Goal: Task Accomplishment & Management: Manage account settings

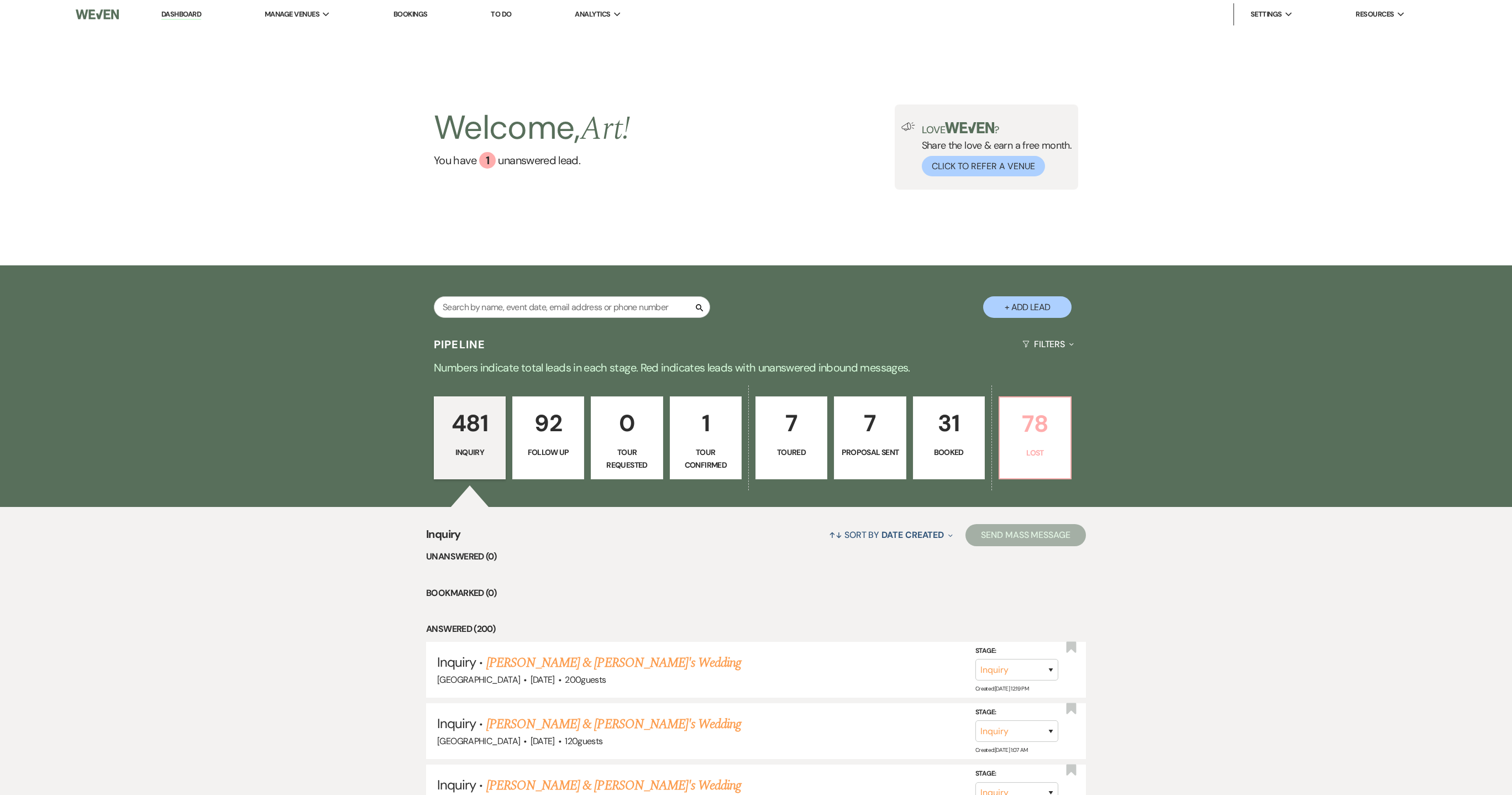
click at [1031, 438] on p "78" at bounding box center [1035, 423] width 58 height 37
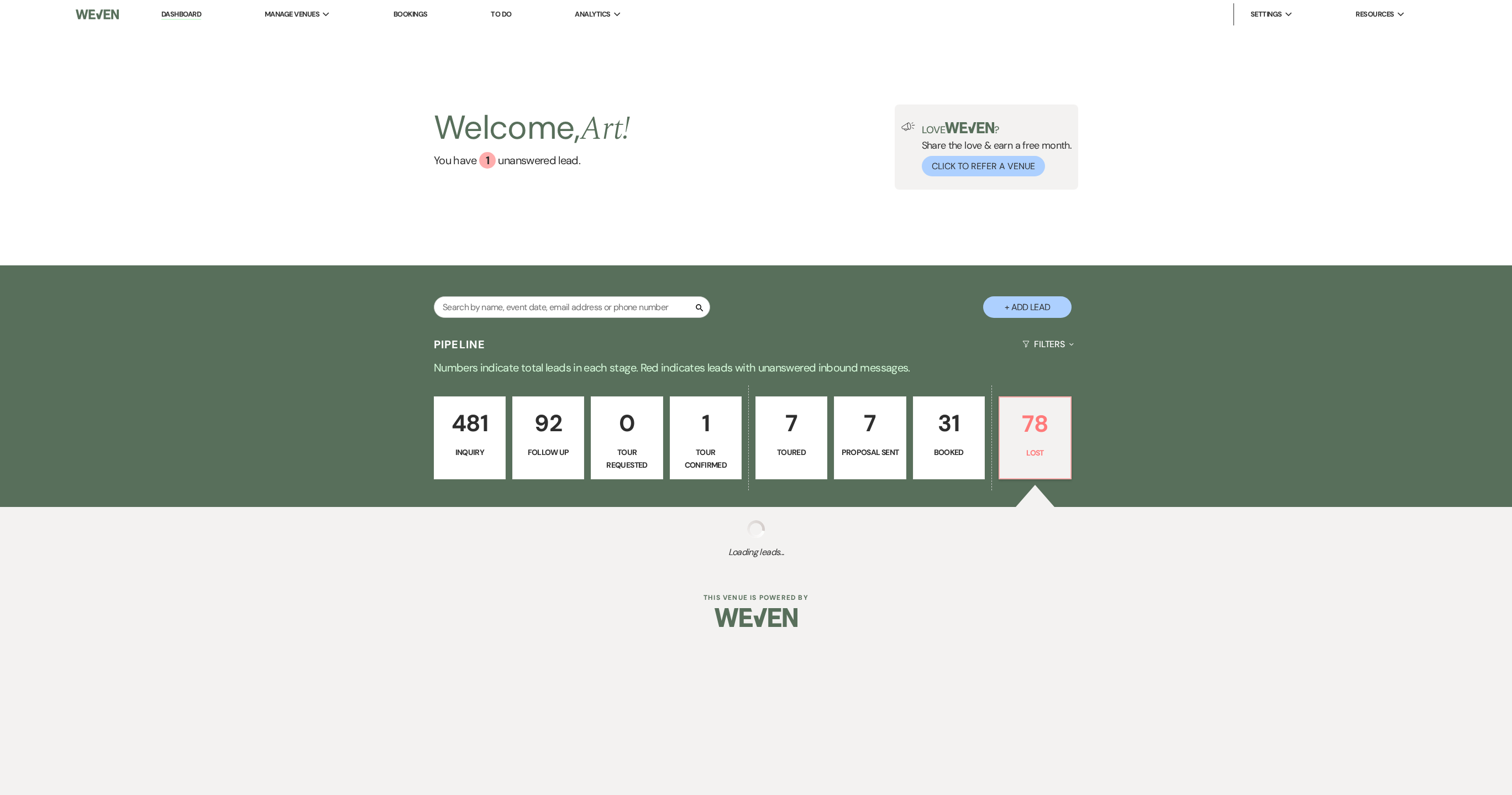
select select "8"
select select "1"
select select "8"
select select "1"
select select "8"
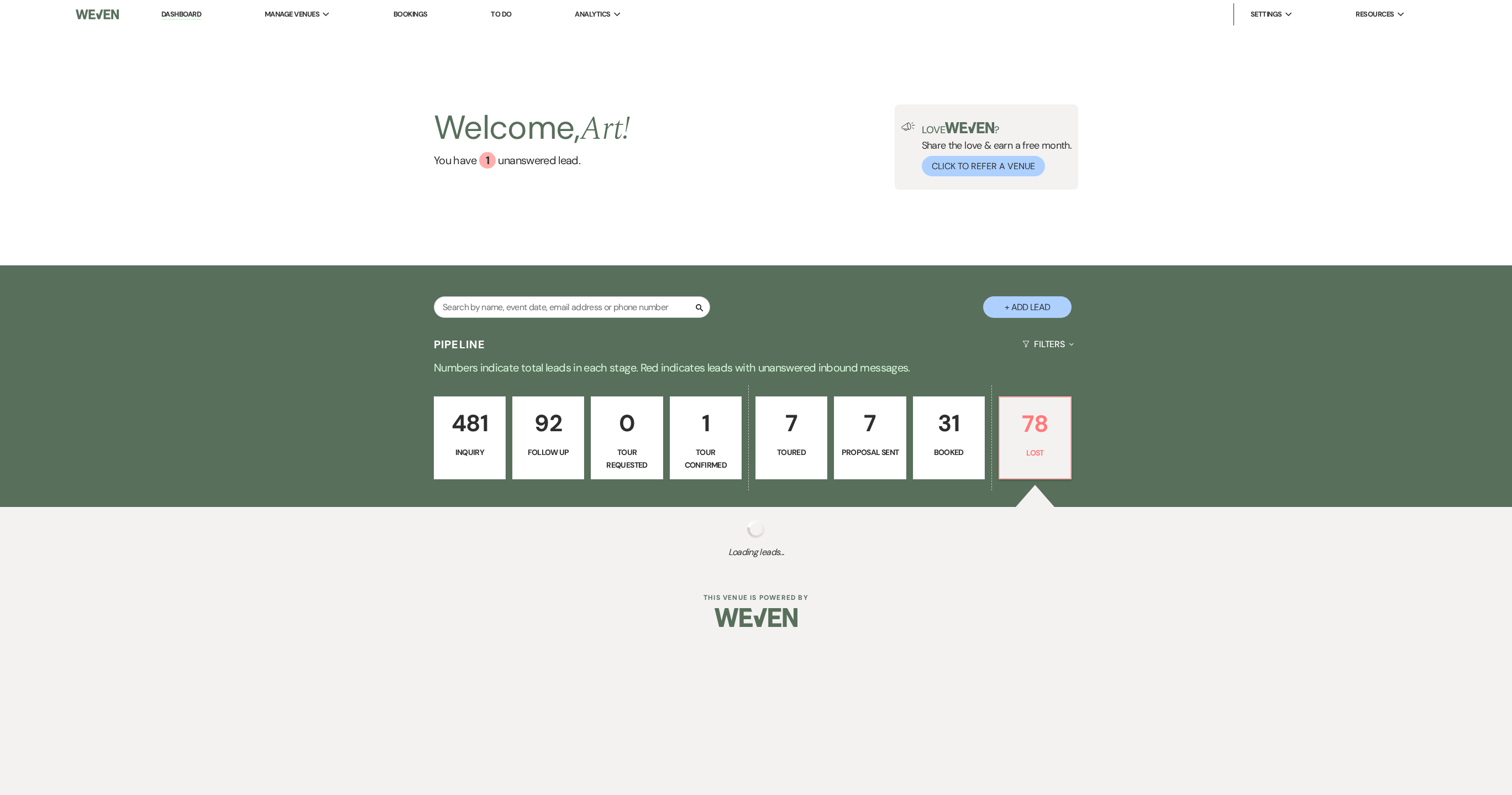
select select "8"
select select "1"
select select "8"
select select "1"
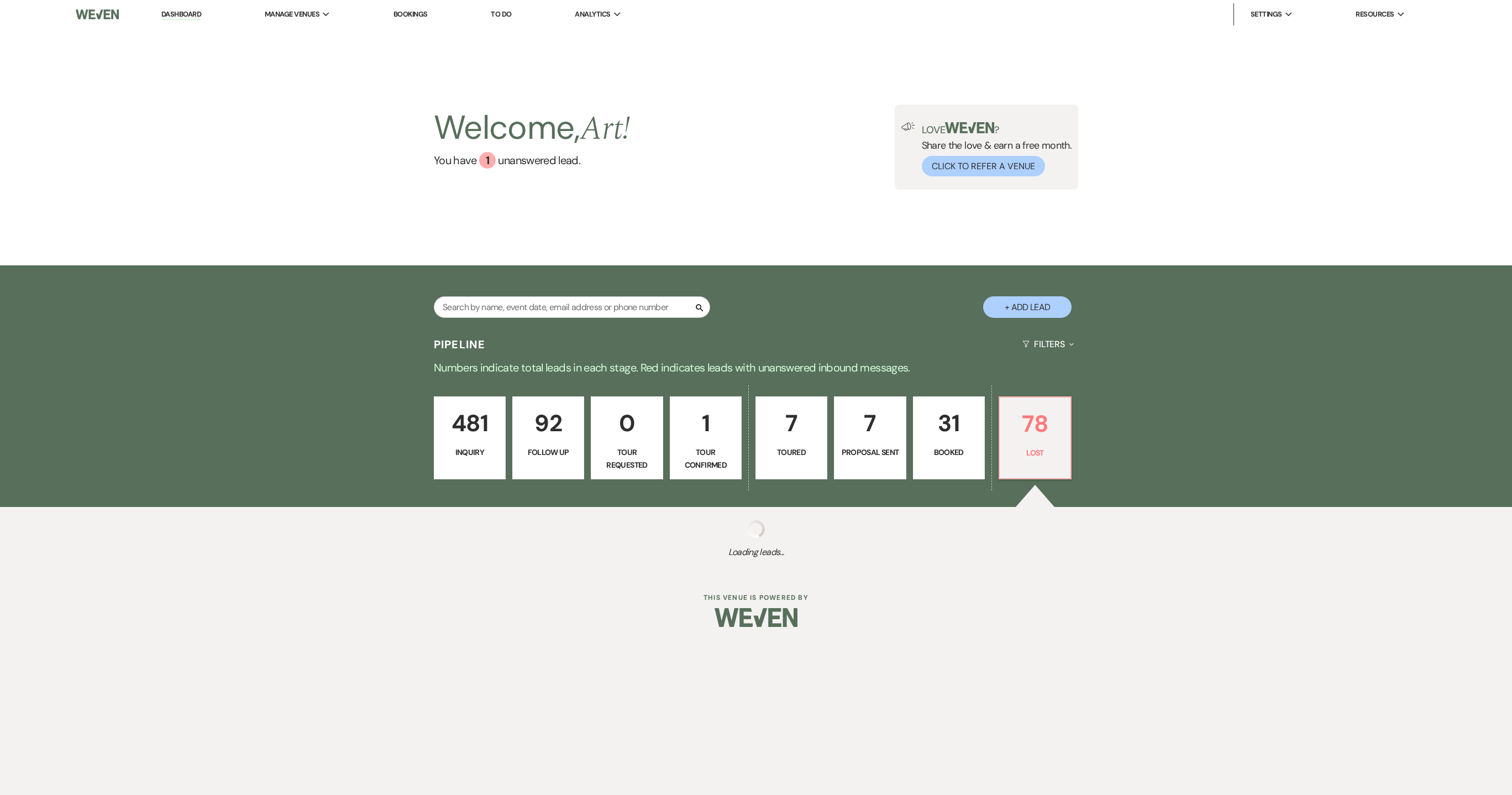
select select "8"
select select "1"
select select "8"
select select "1"
select select "8"
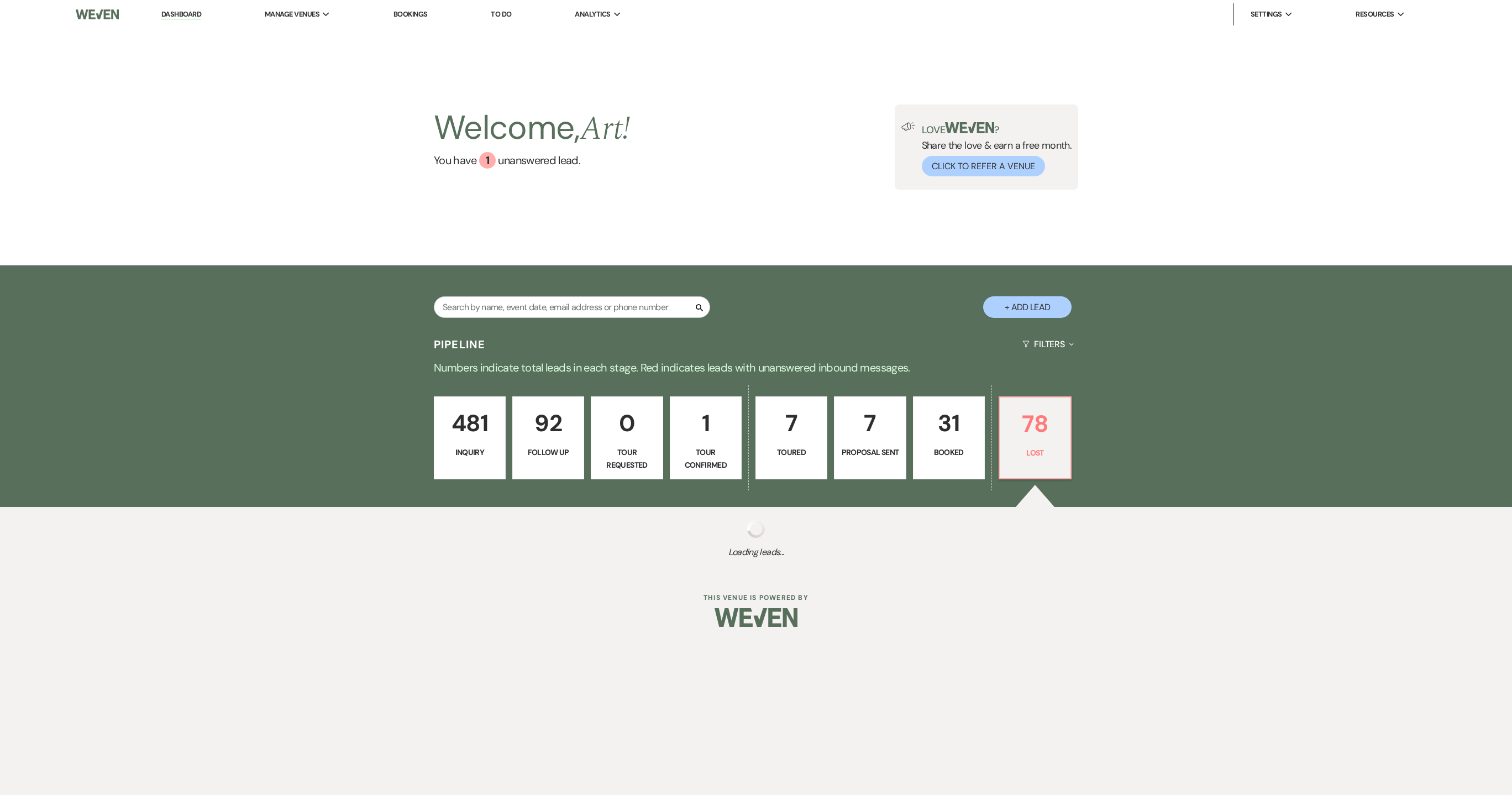
select select "8"
select select "1"
select select "8"
select select "1"
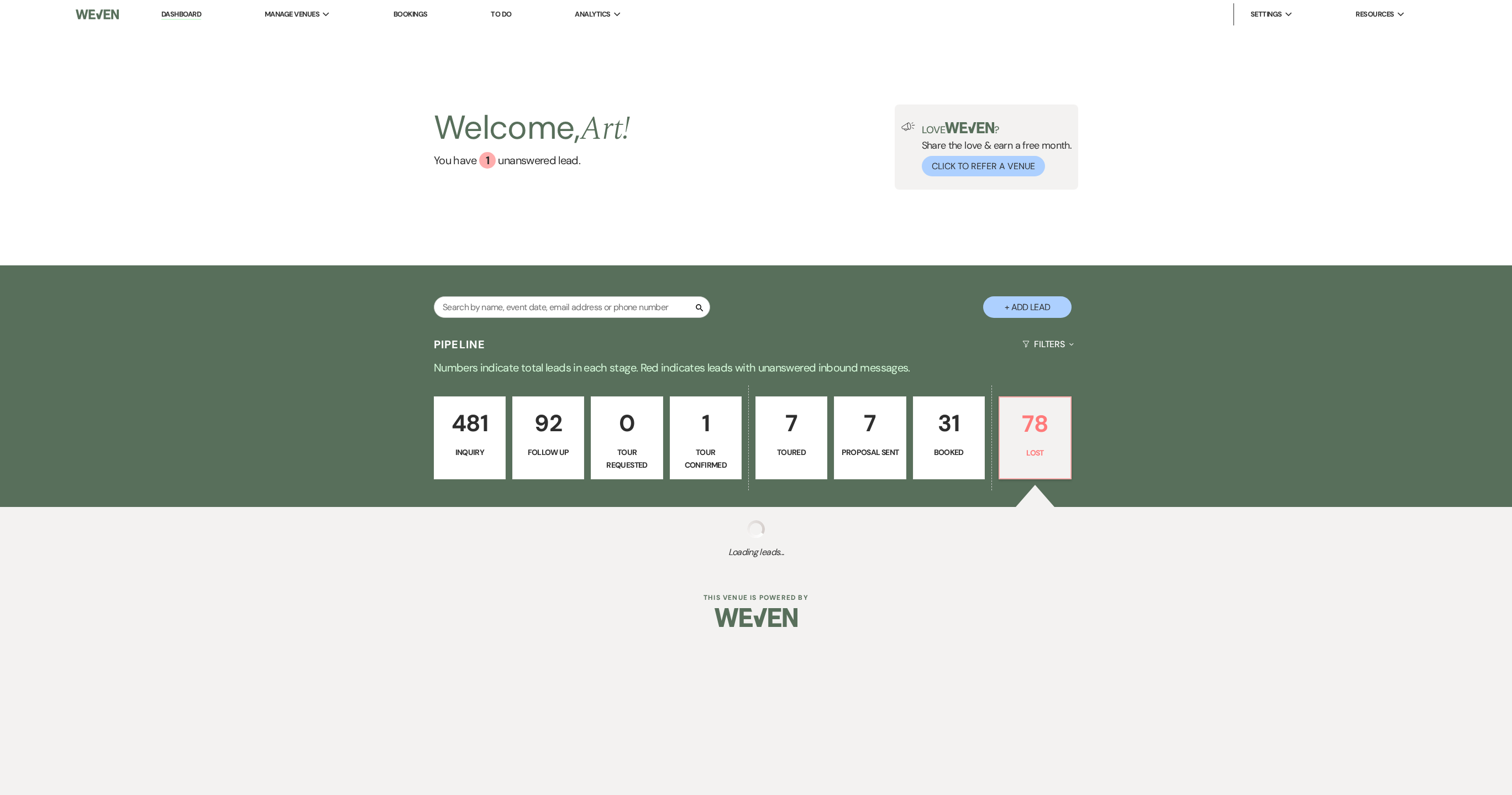
select select "8"
select select "1"
select select "8"
select select "1"
select select "8"
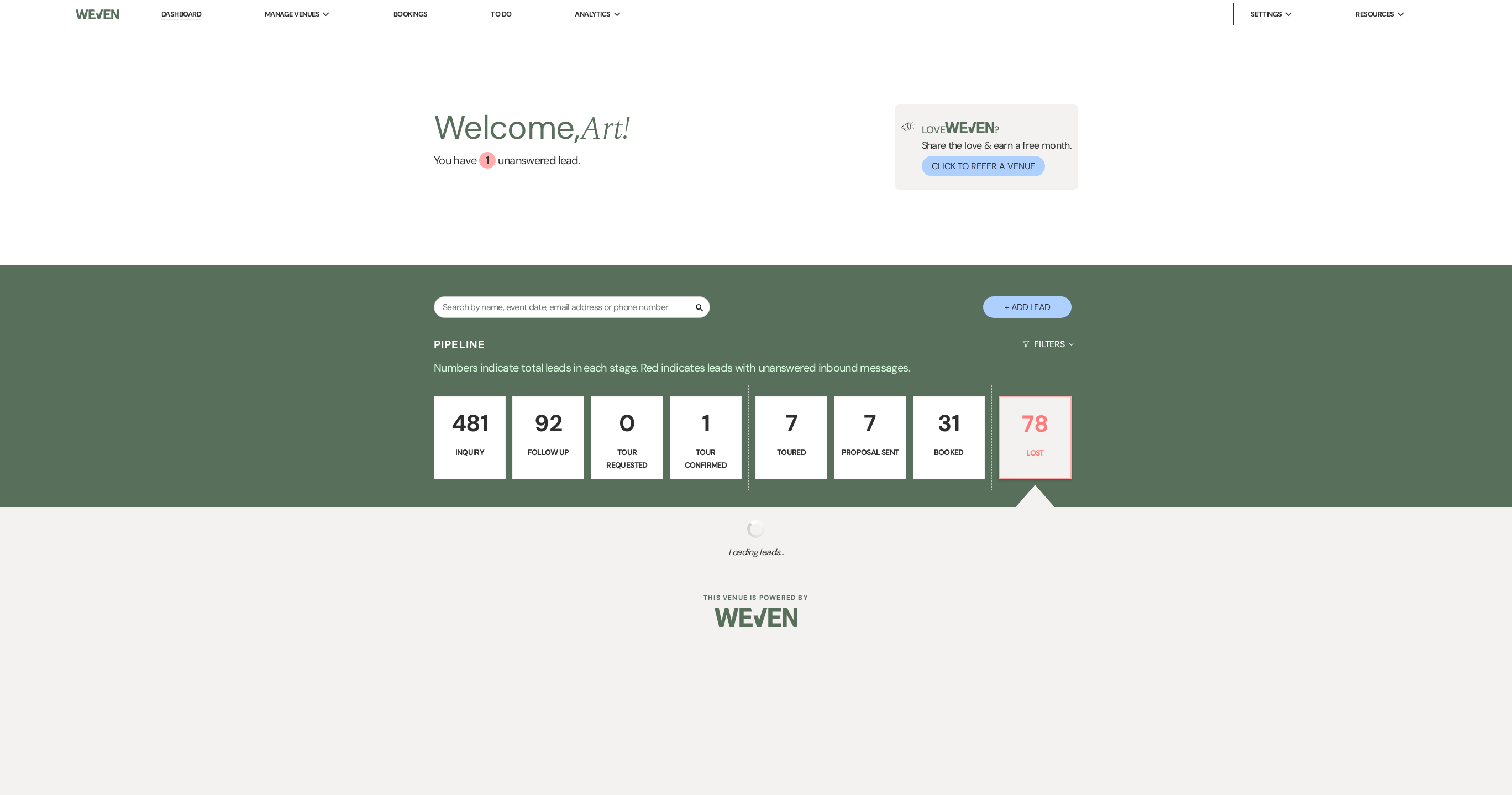
select select "8"
select select "1"
select select "8"
select select "1"
select select "8"
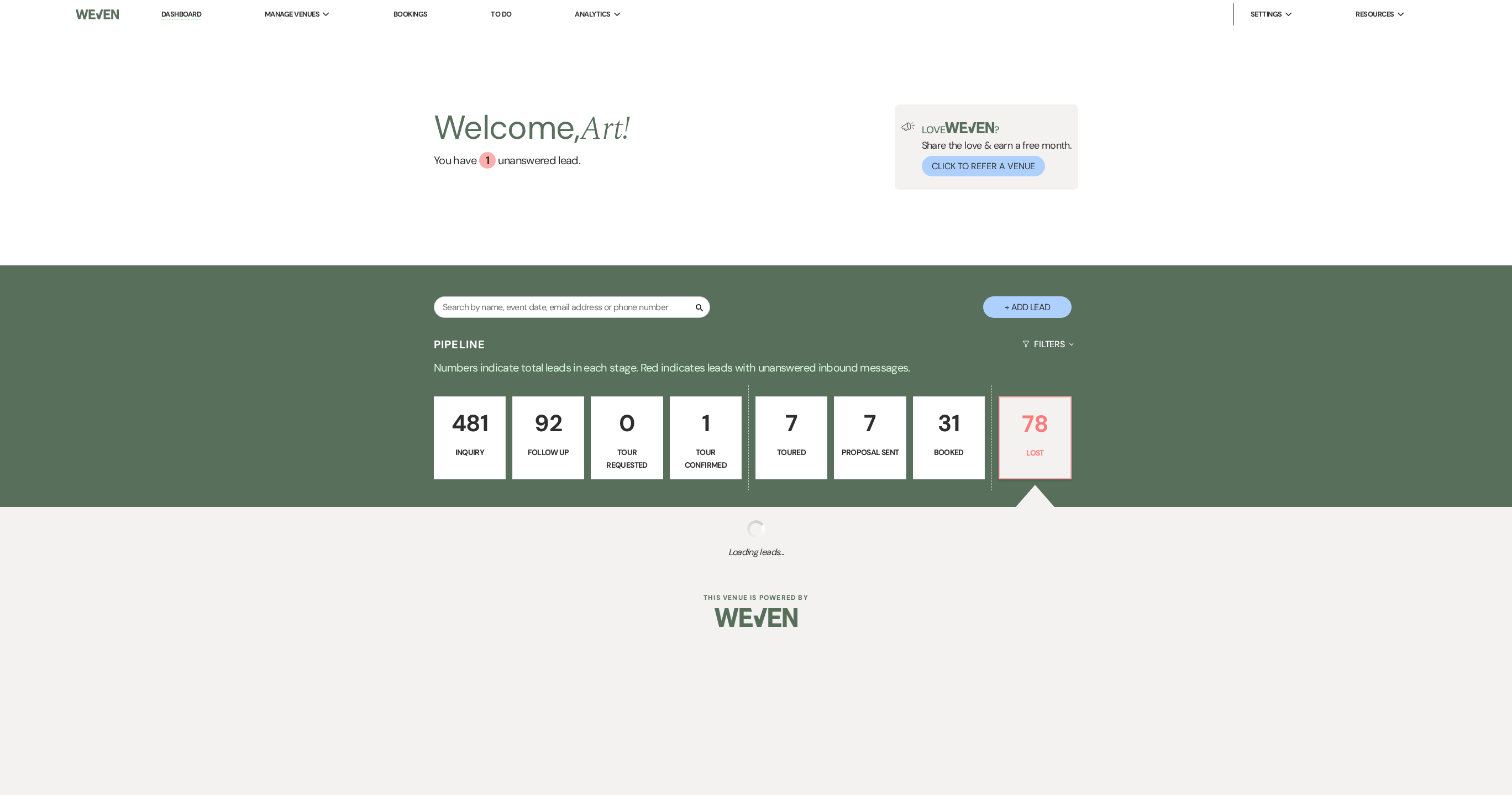
select select "7"
select select "8"
select select "6"
select select "8"
select select "6"
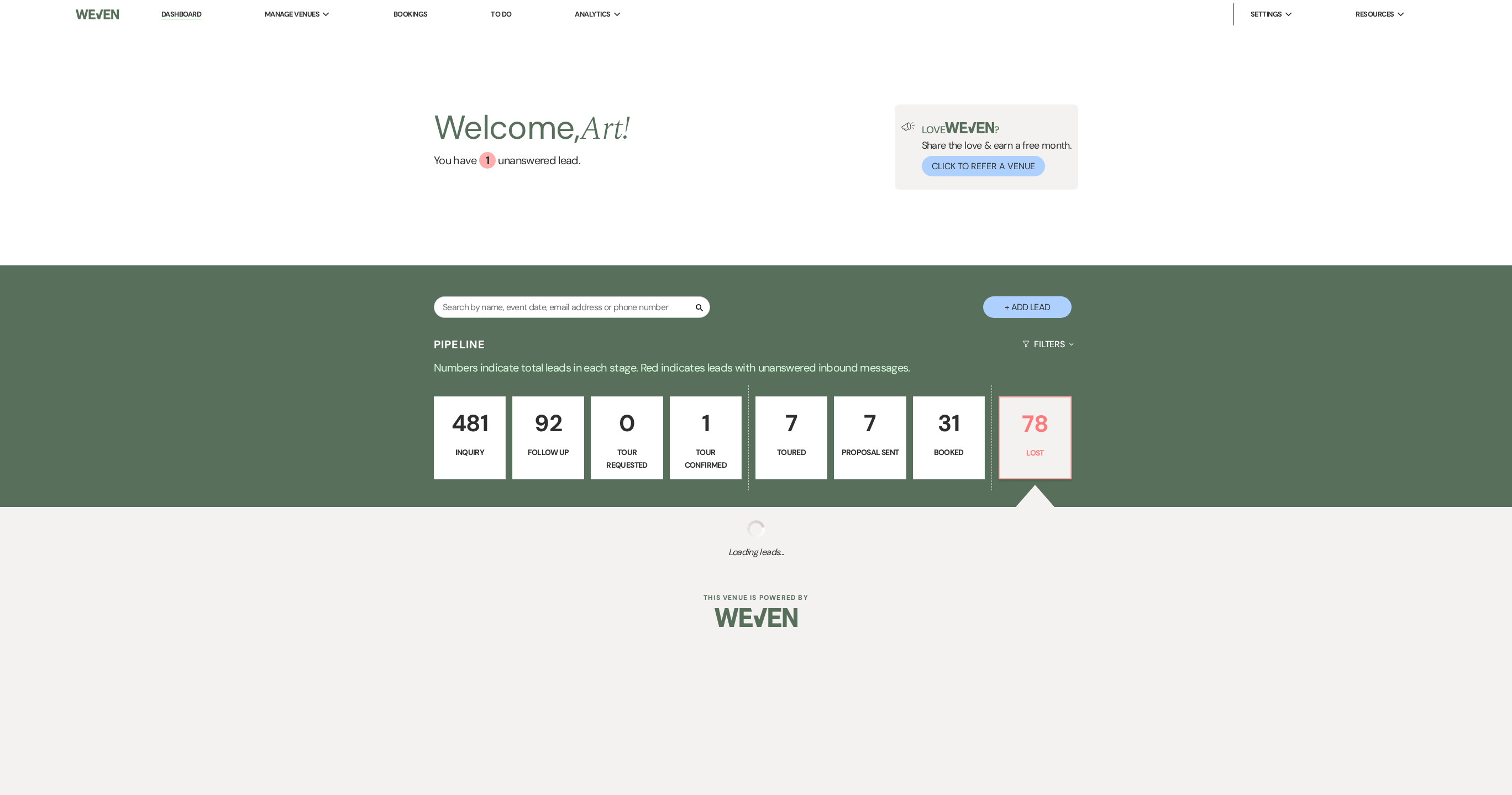
select select "8"
select select "1"
select select "8"
select select "1"
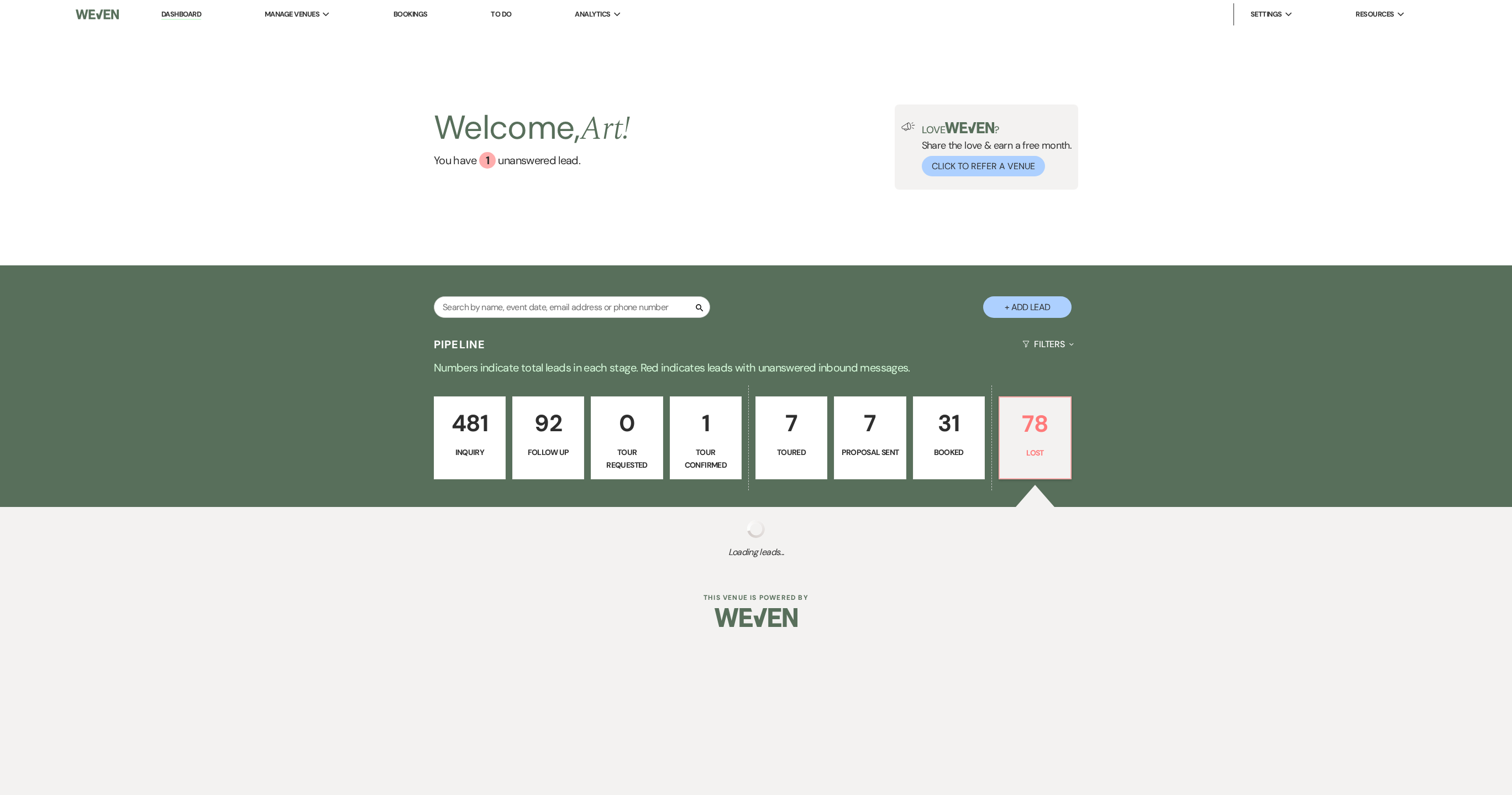
select select "8"
select select "5"
select select "8"
select select "1"
select select "8"
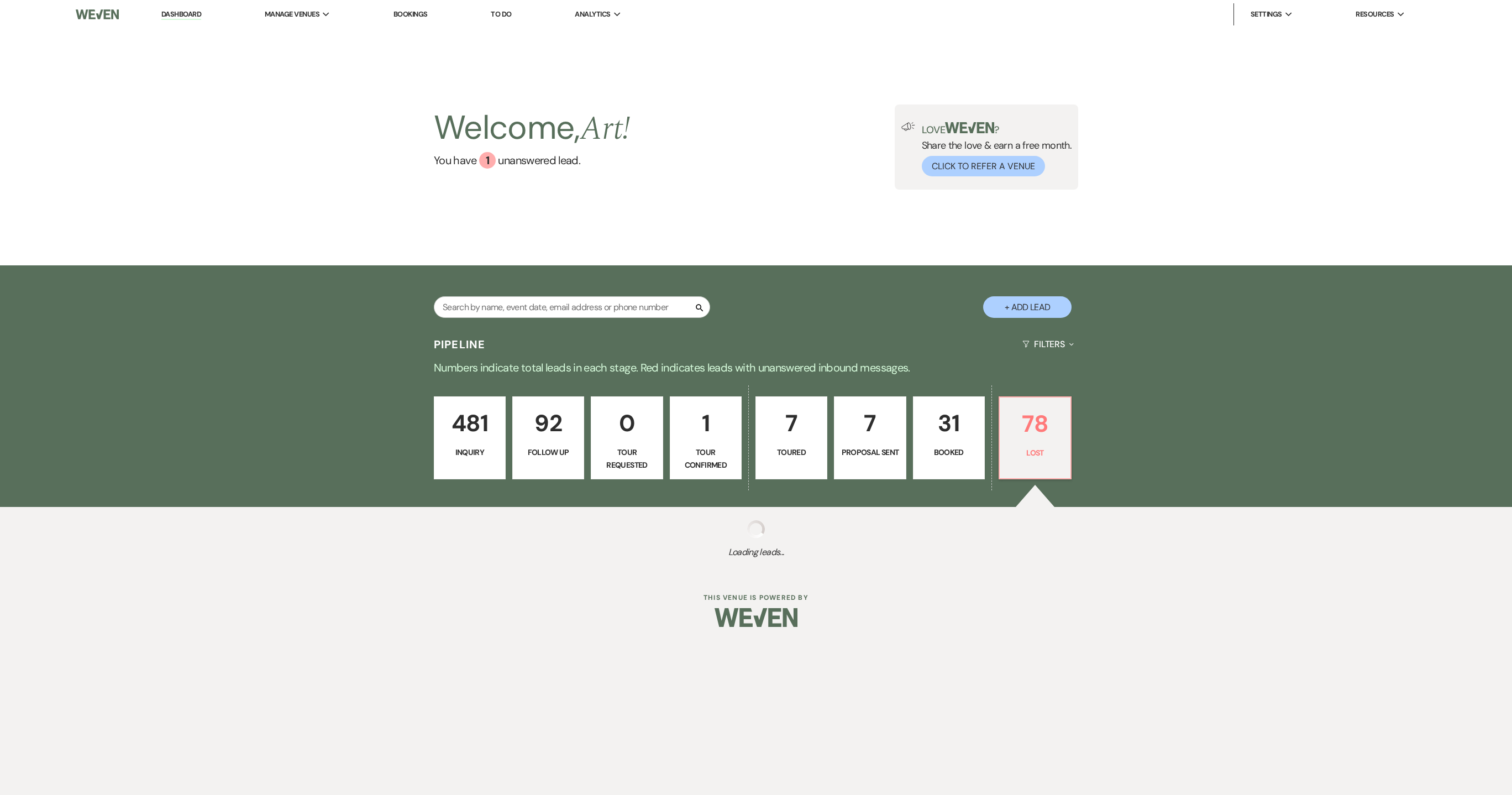
select select "1"
select select "8"
select select "1"
select select "8"
select select "1"
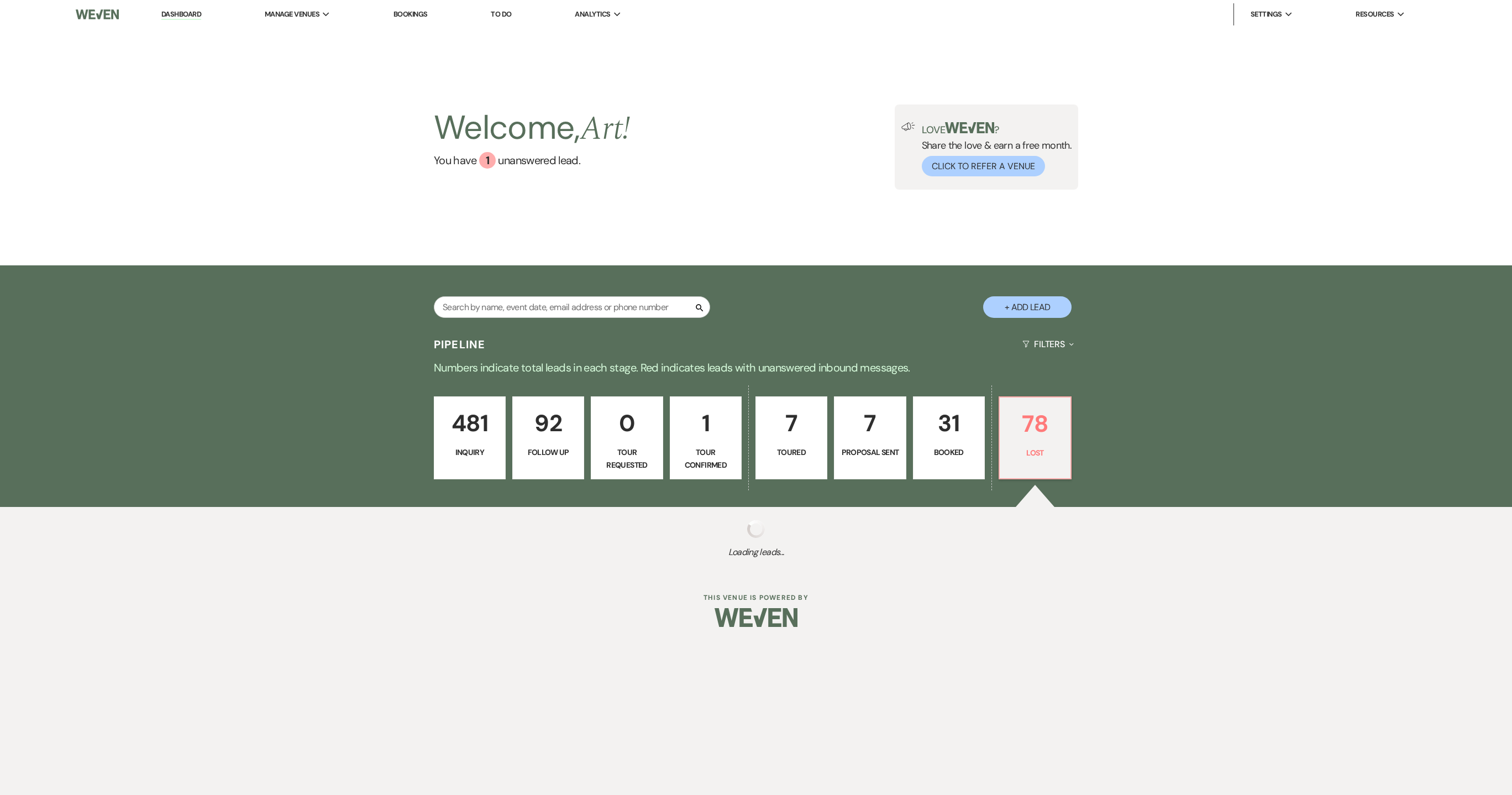
select select "8"
select select "7"
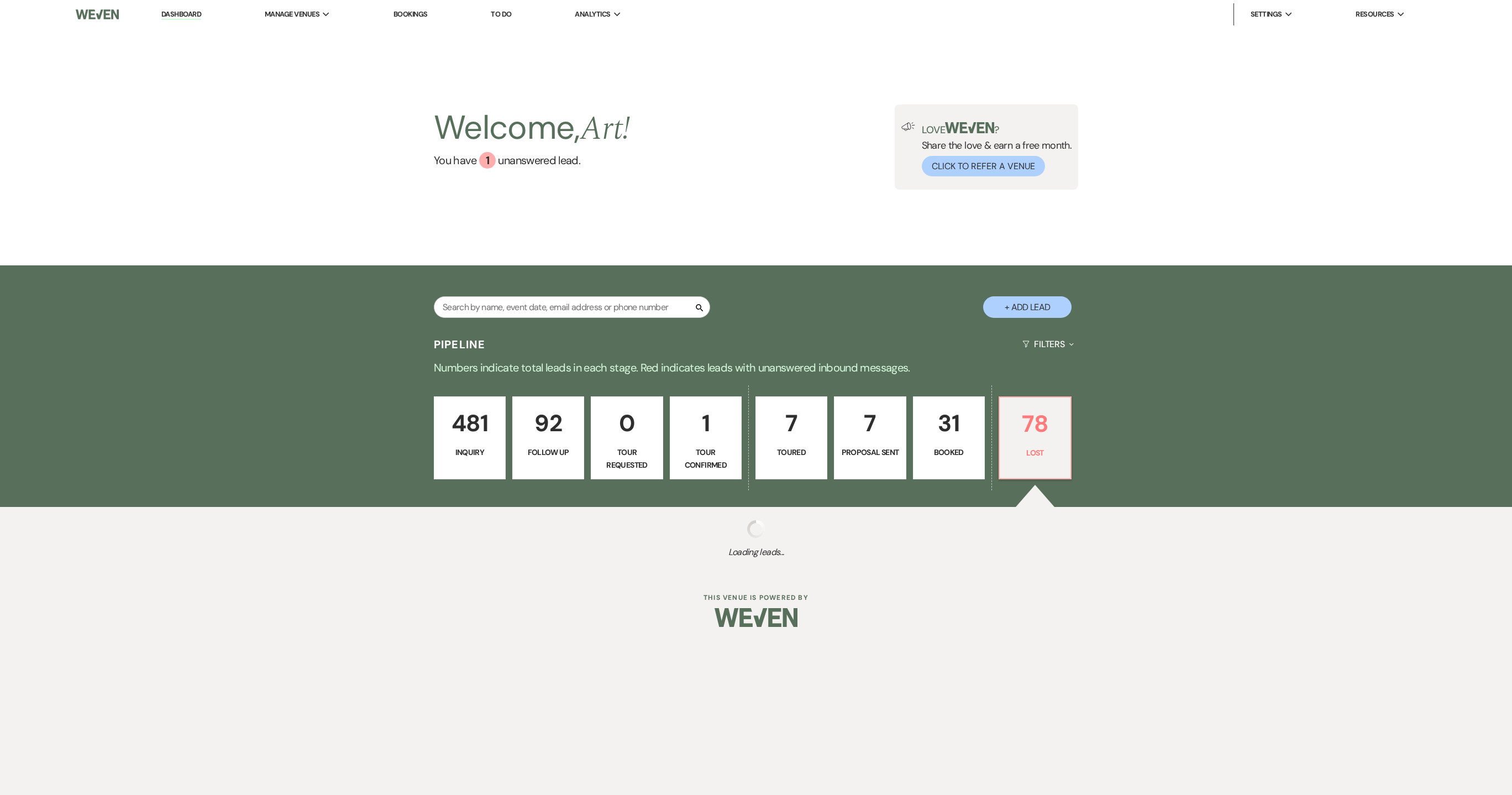
select select "8"
select select "1"
select select "8"
select select "1"
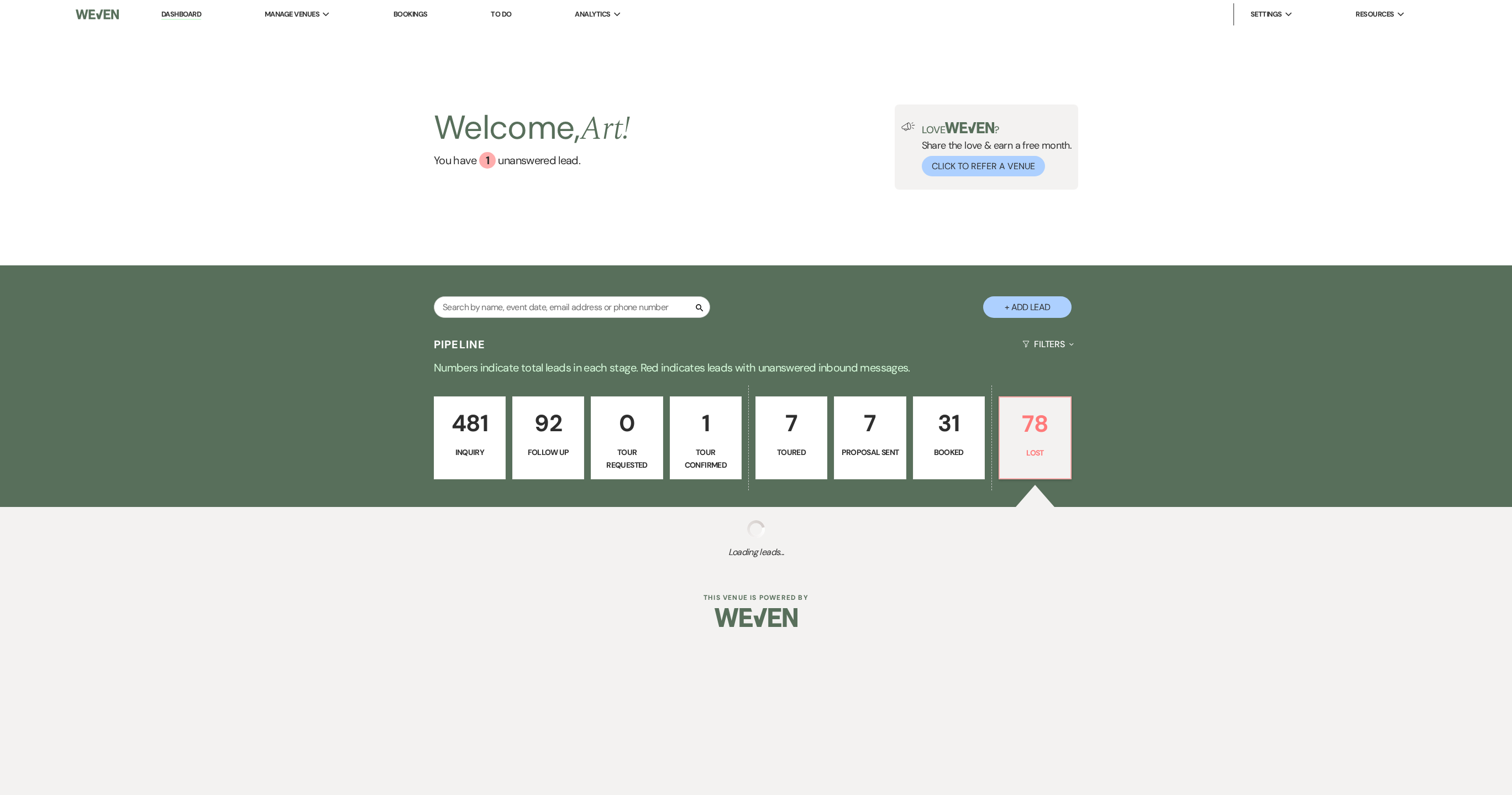
select select "8"
select select "6"
select select "8"
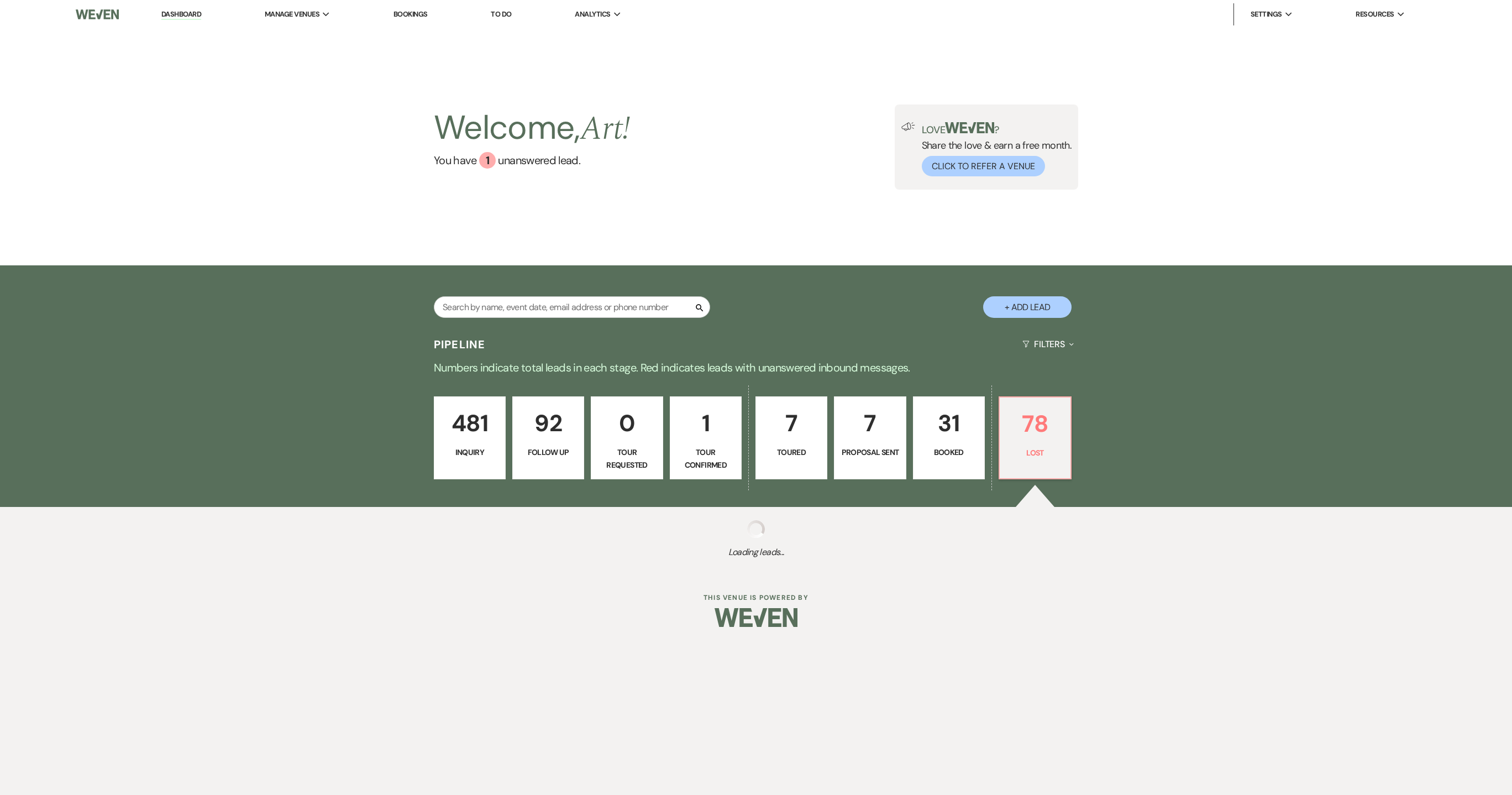
select select "1"
select select "8"
select select "1"
select select "8"
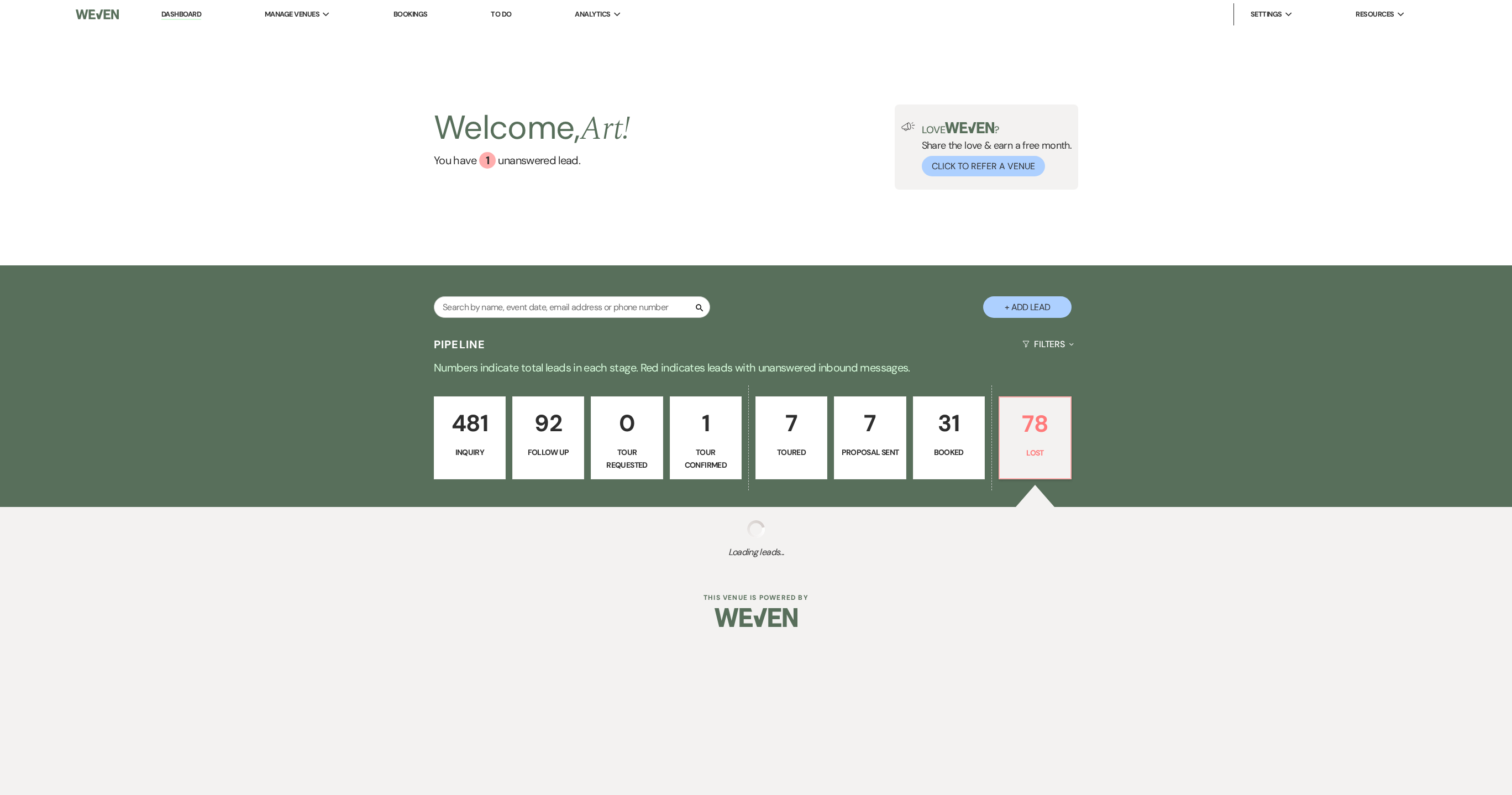
select select "8"
select select "6"
select select "8"
select select "1"
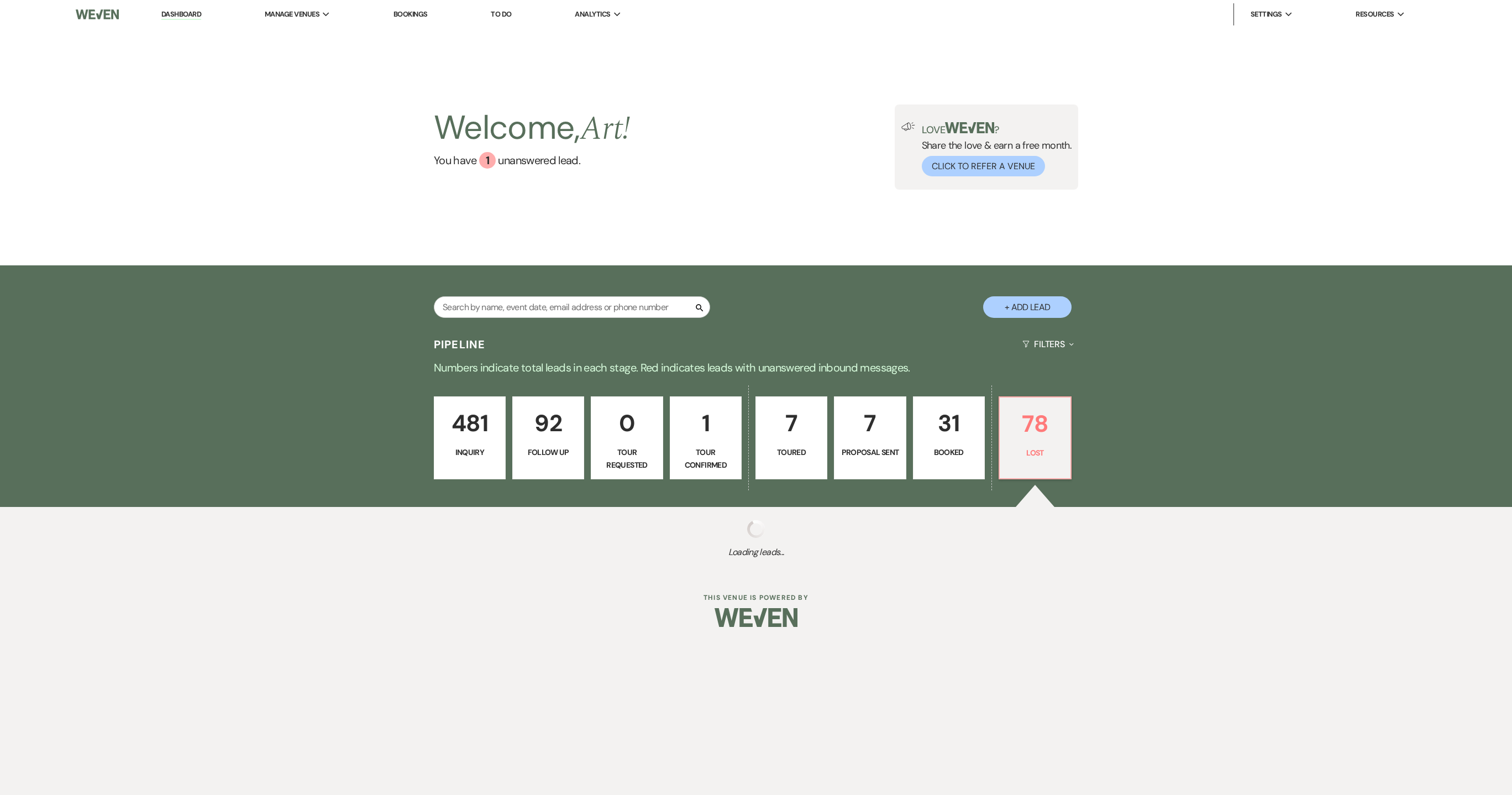
select select "8"
select select "1"
select select "8"
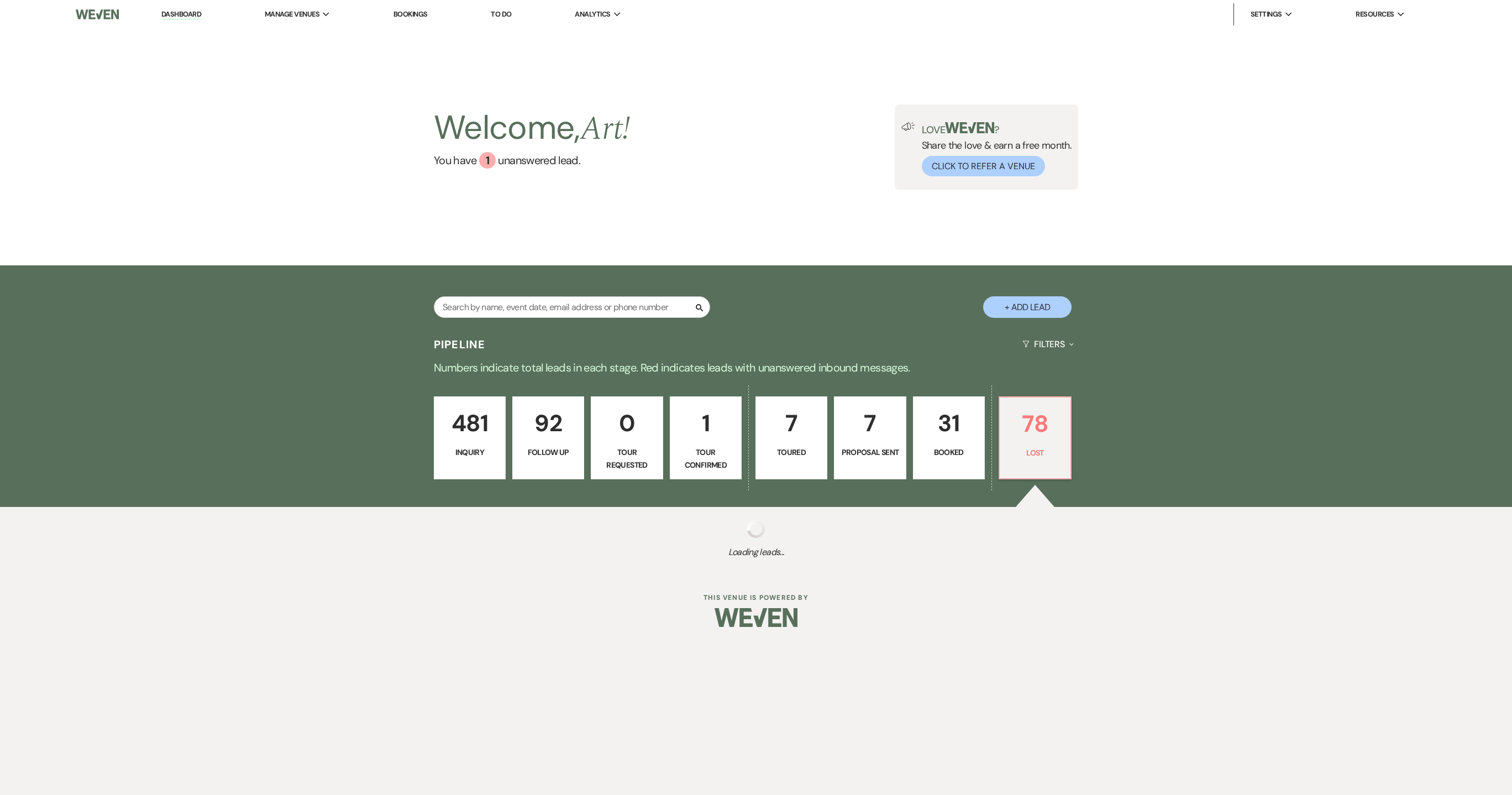
select select "8"
select select "6"
select select "8"
select select "1"
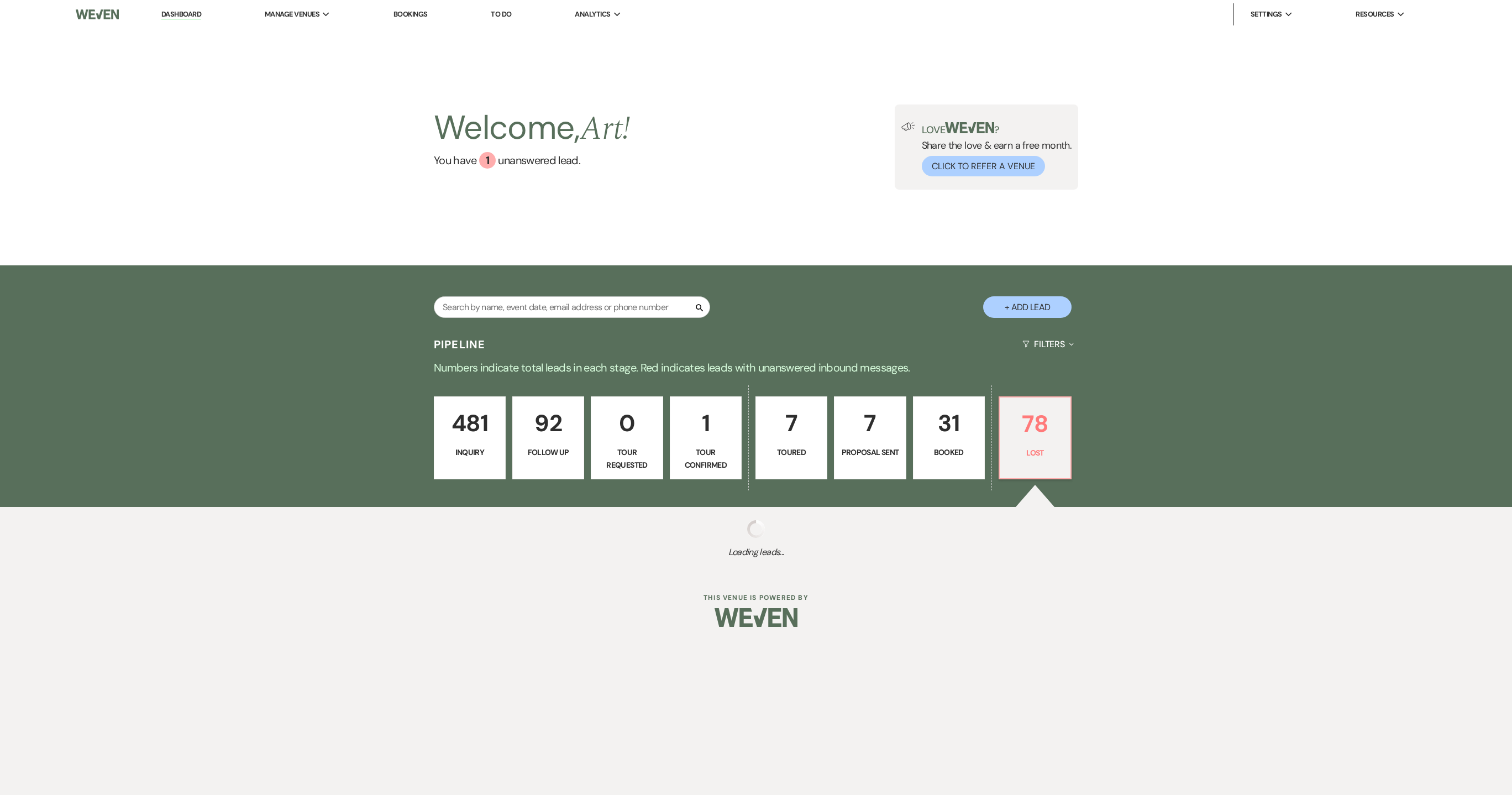
select select "8"
select select "5"
select select "8"
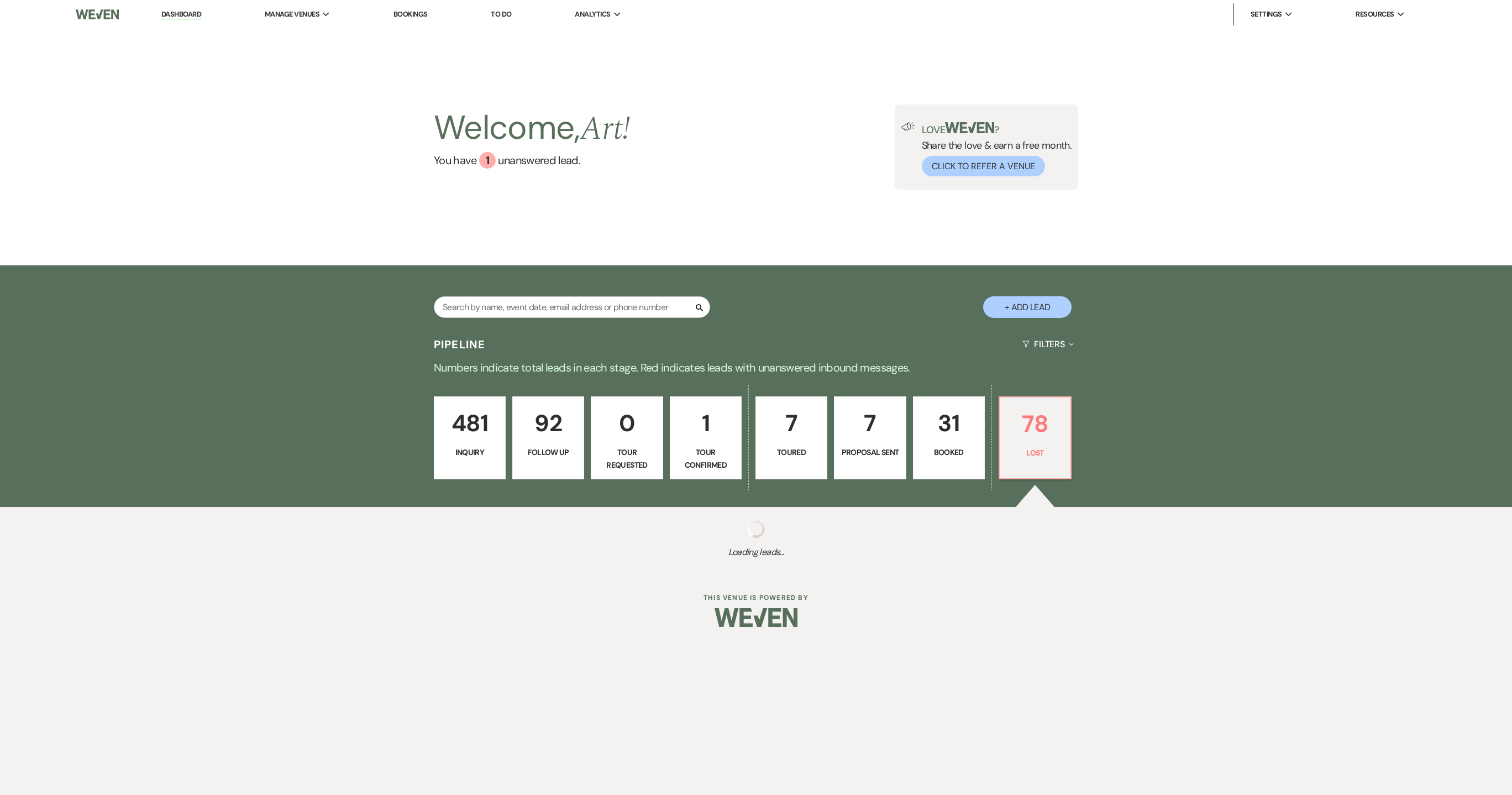
select select "5"
select select "8"
select select "5"
select select "8"
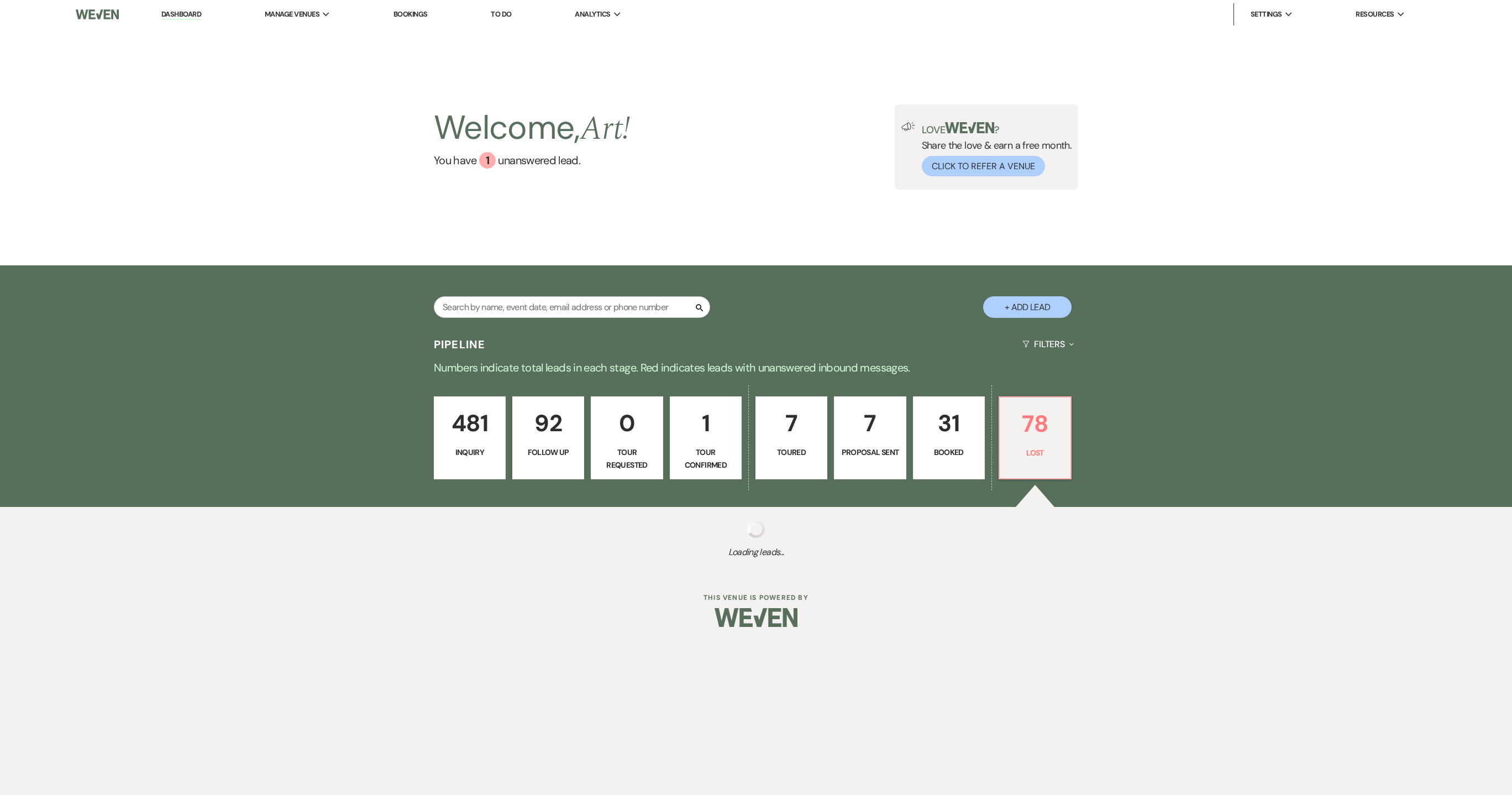
select select "8"
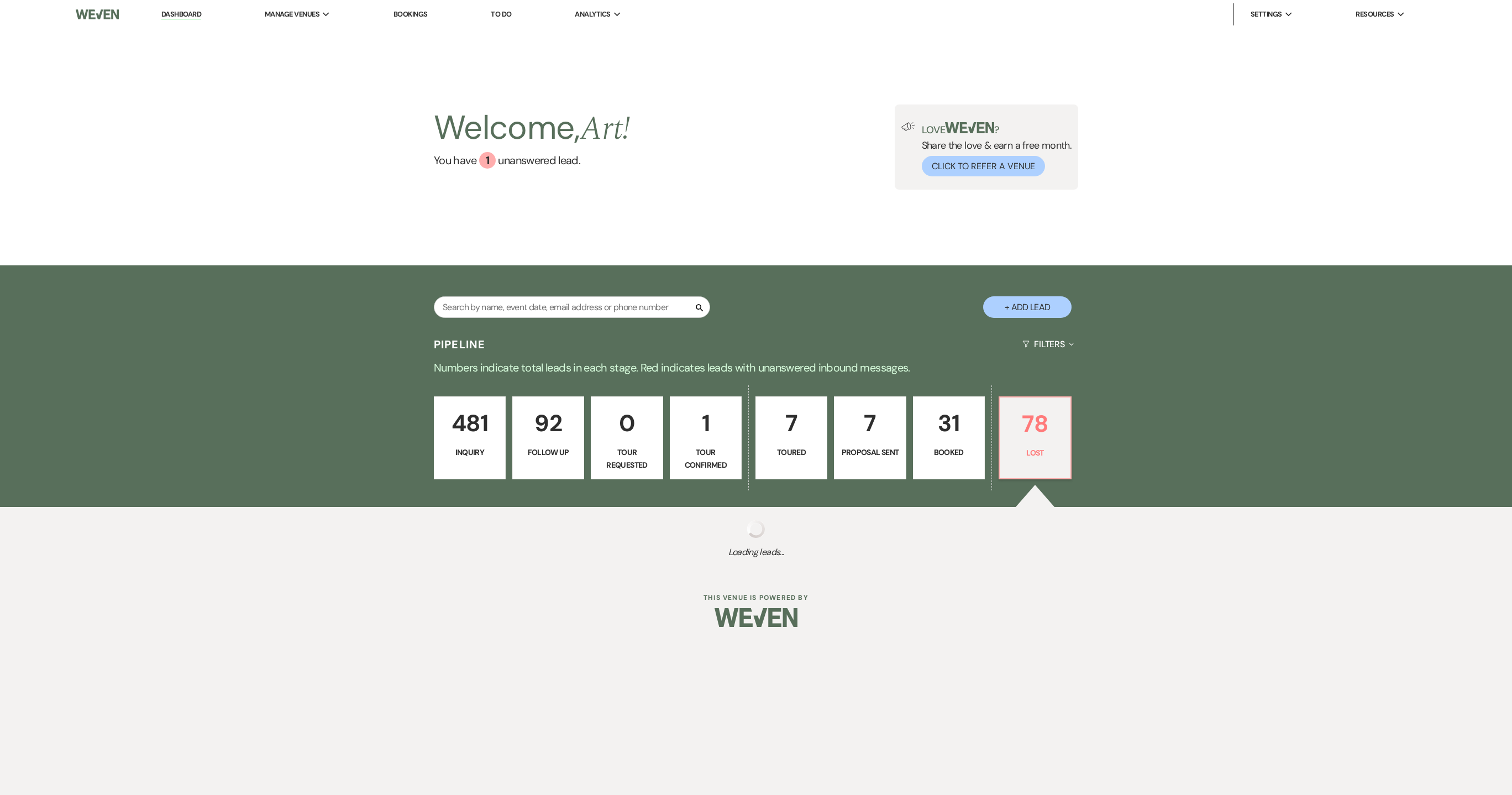
select select "8"
select select "6"
select select "8"
select select "1"
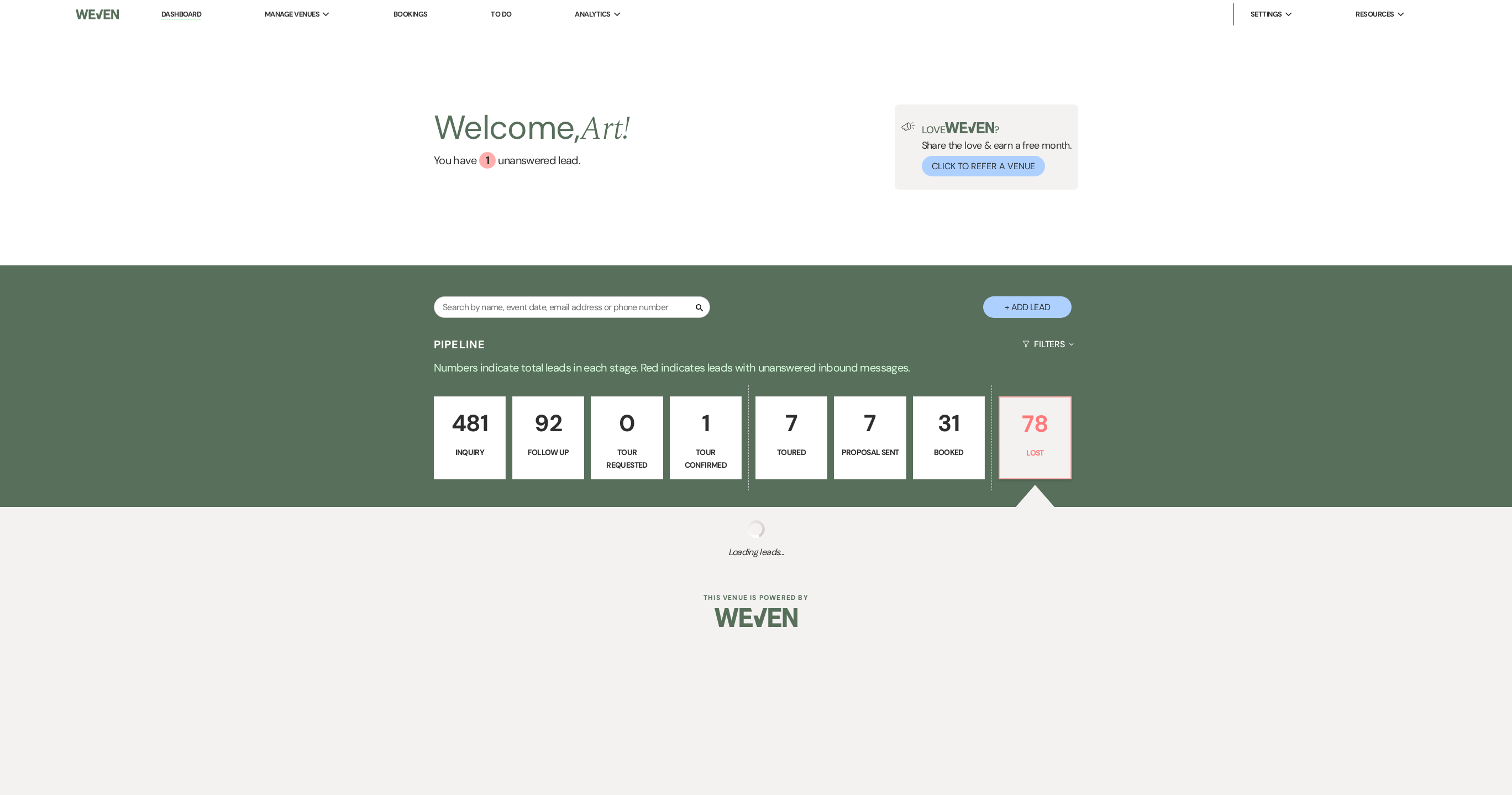
select select "8"
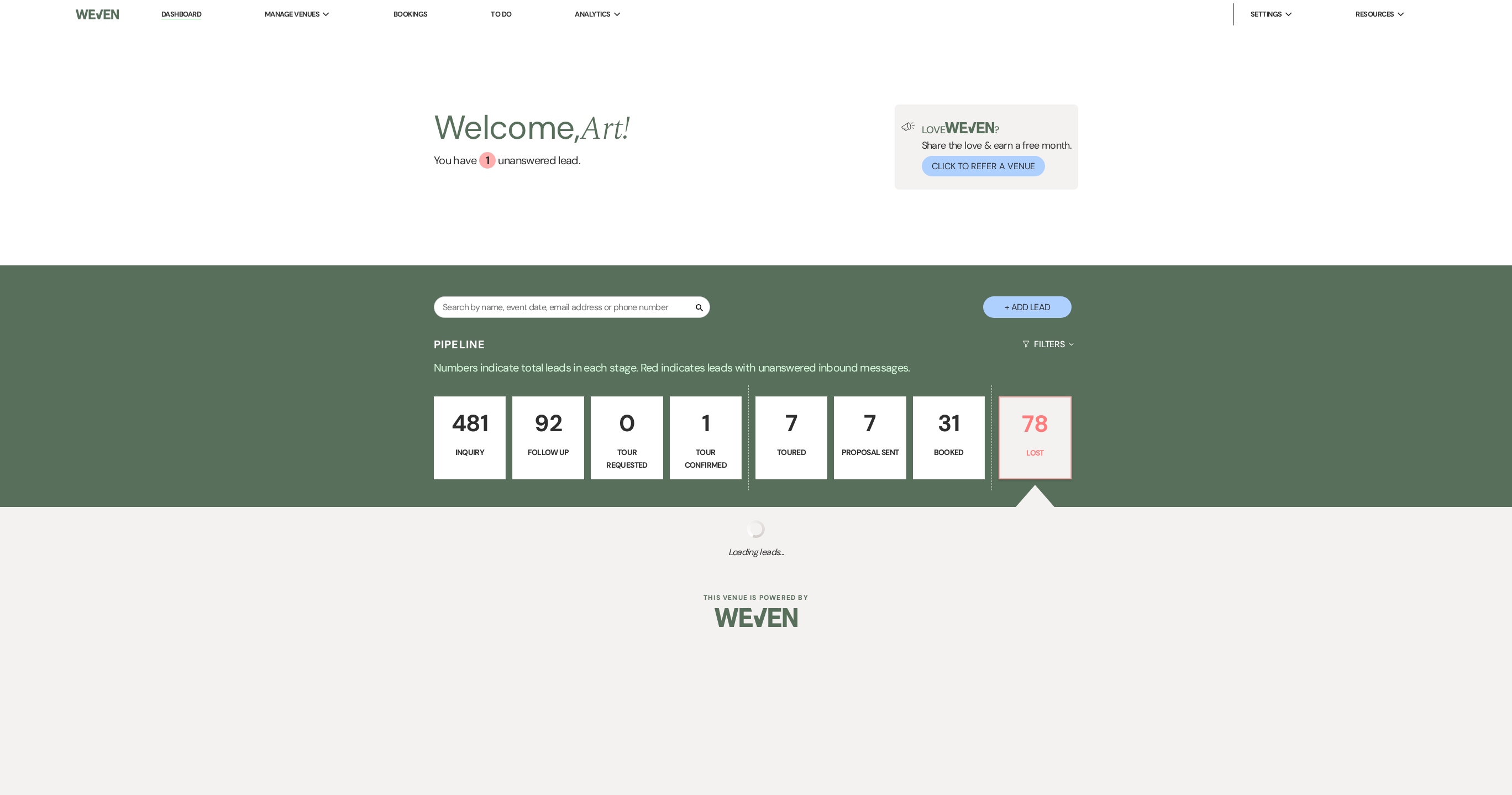
select select "8"
select select "1"
select select "8"
select select "6"
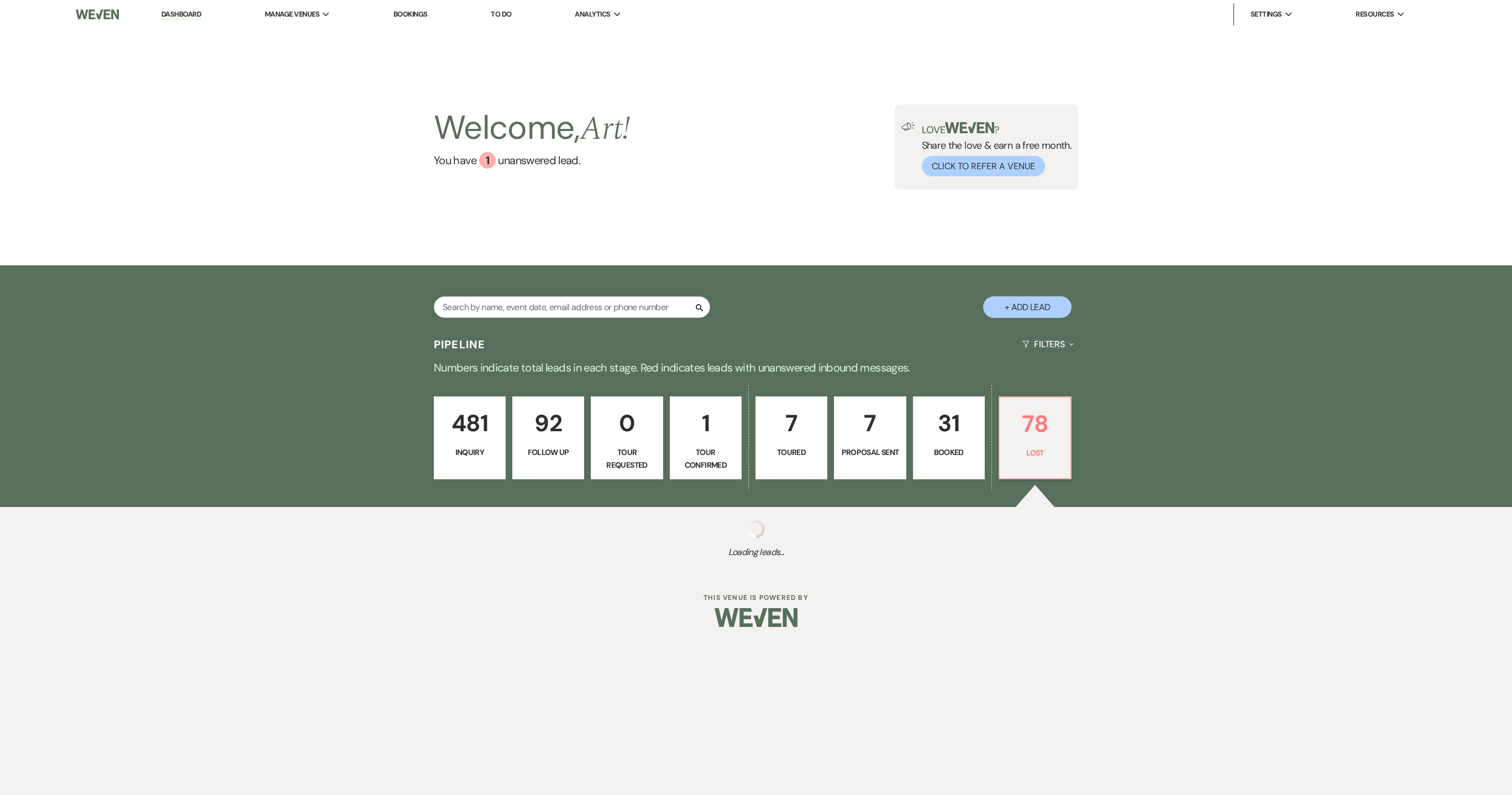
select select "8"
select select "7"
select select "8"
select select "6"
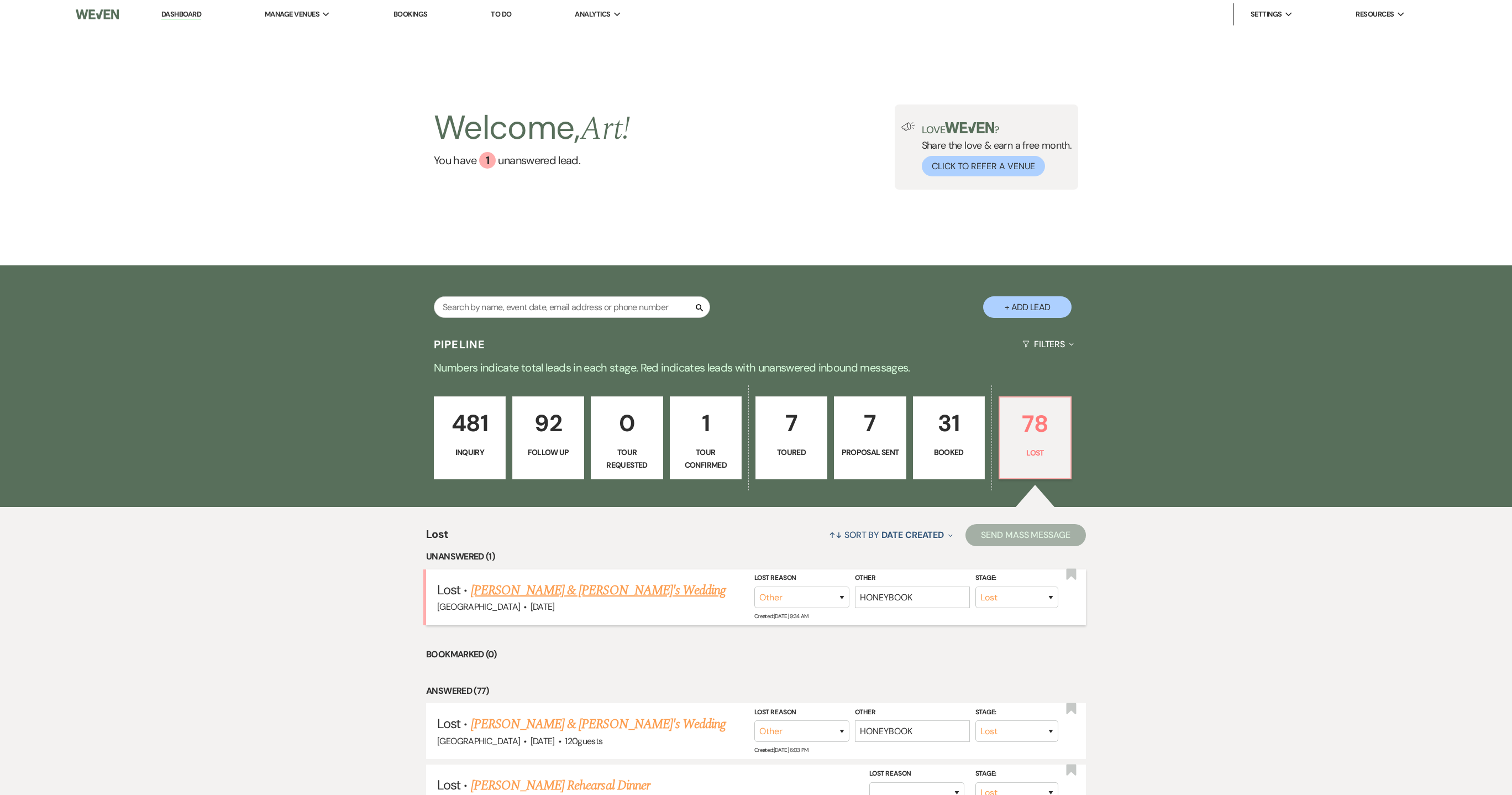
click at [617, 591] on link "[PERSON_NAME] & [PERSON_NAME]'s Wedding" at bounding box center [598, 591] width 255 height 20
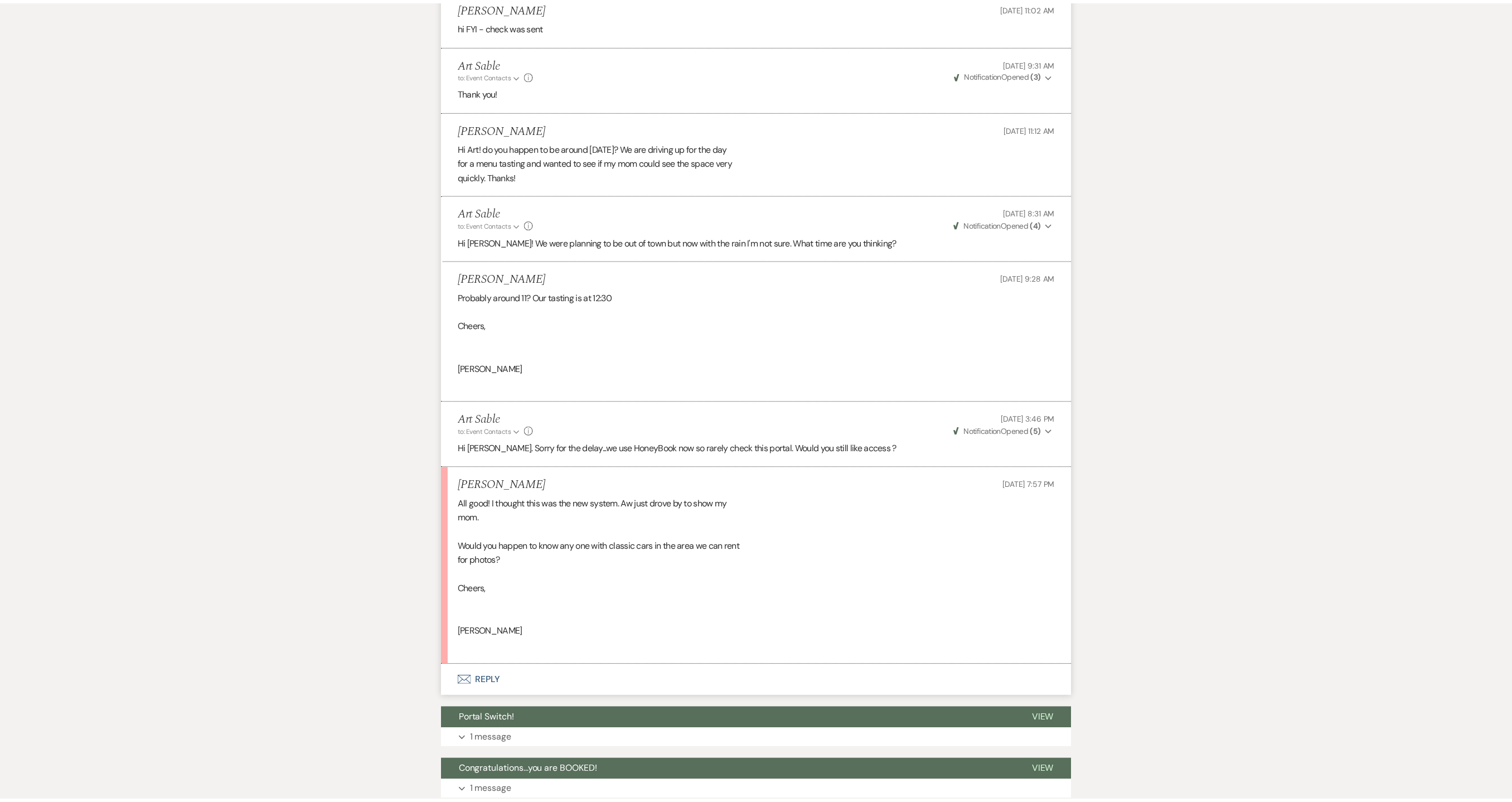
scroll to position [1710, 0]
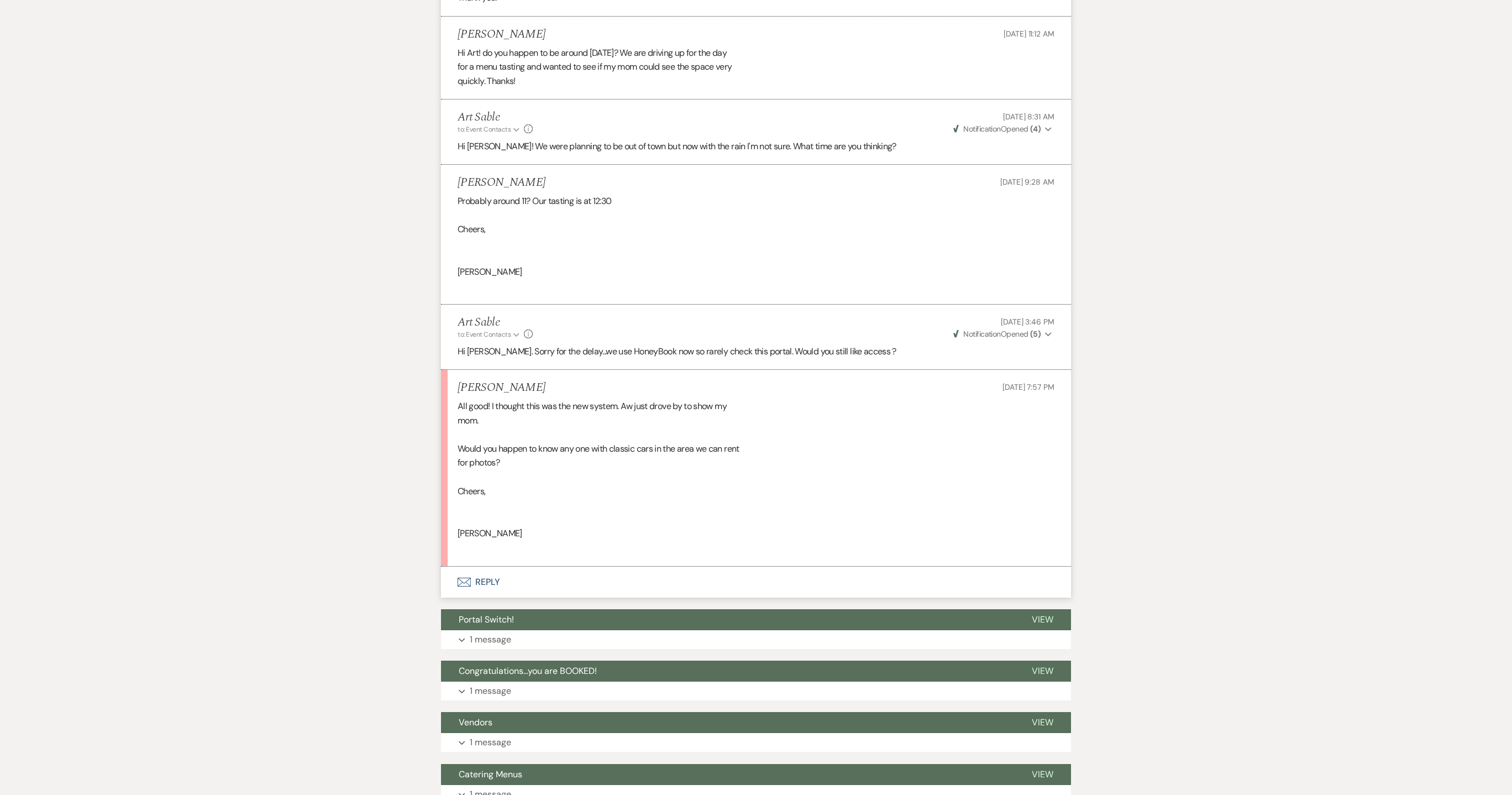
drag, startPoint x: 548, startPoint y: 527, endPoint x: 453, endPoint y: 395, distance: 162.6
click at [453, 395] on li "[PERSON_NAME] [DATE] 7:57 PM All good! I thought this was the new system. Aw ju…" at bounding box center [755, 468] width 630 height 196
copy div "All good! I thought this was the new system. Aw just drove by to show my mom. W…"
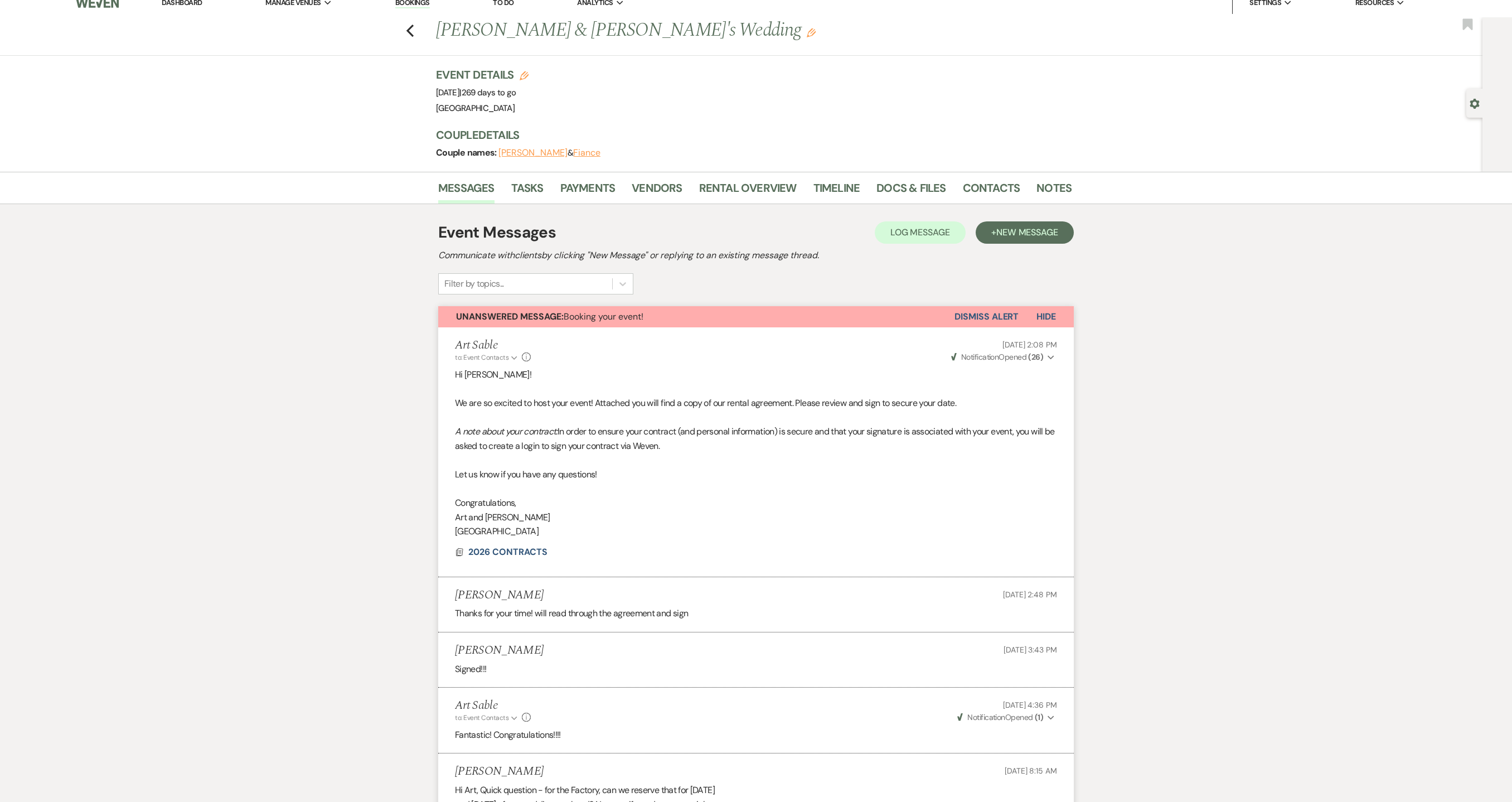
scroll to position [0, 0]
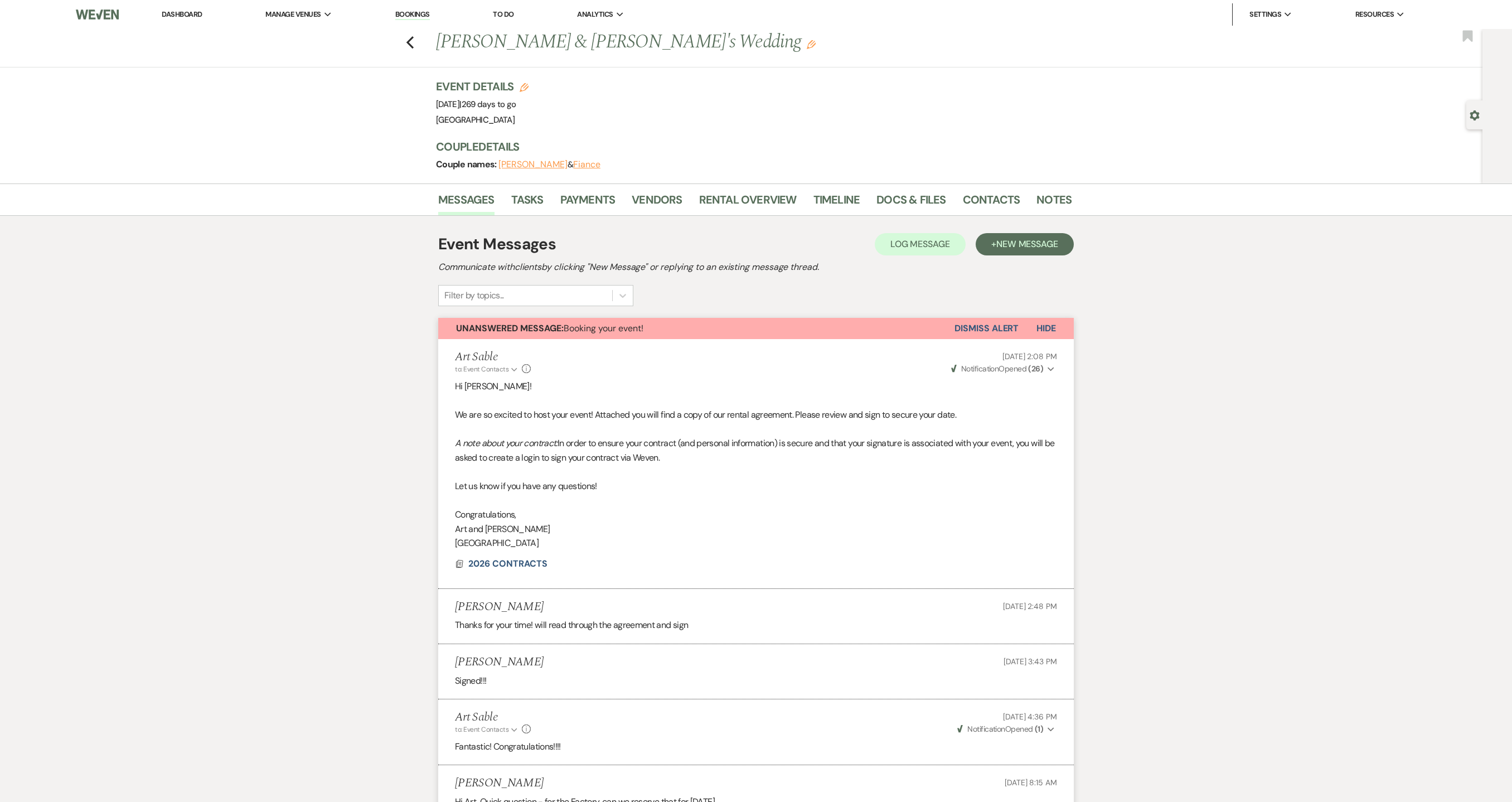
click at [986, 326] on button "Dismiss Alert" at bounding box center [987, 329] width 64 height 21
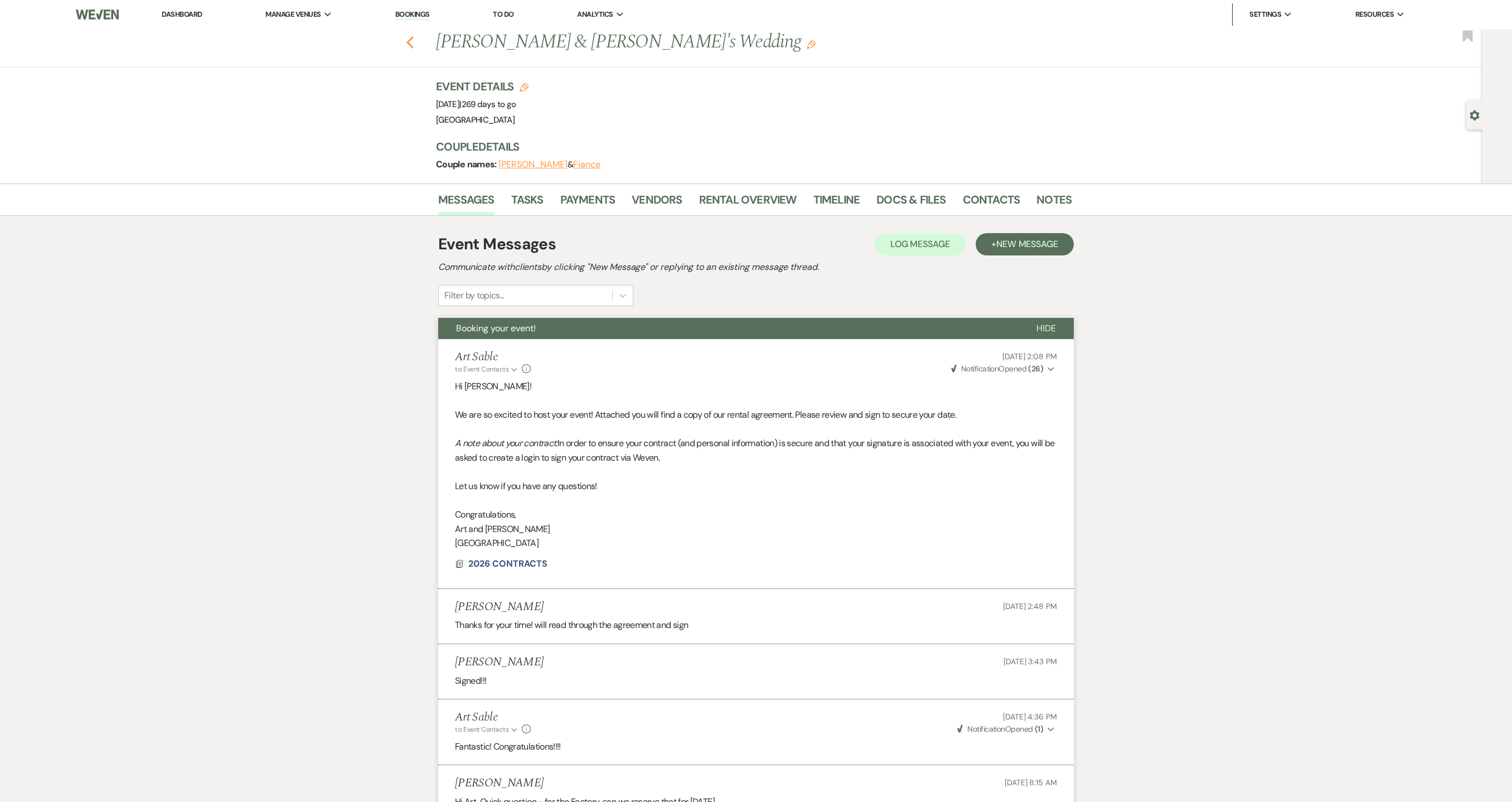
click at [415, 39] on icon "Previous" at bounding box center [410, 42] width 8 height 14
select select "8"
select select "1"
select select "8"
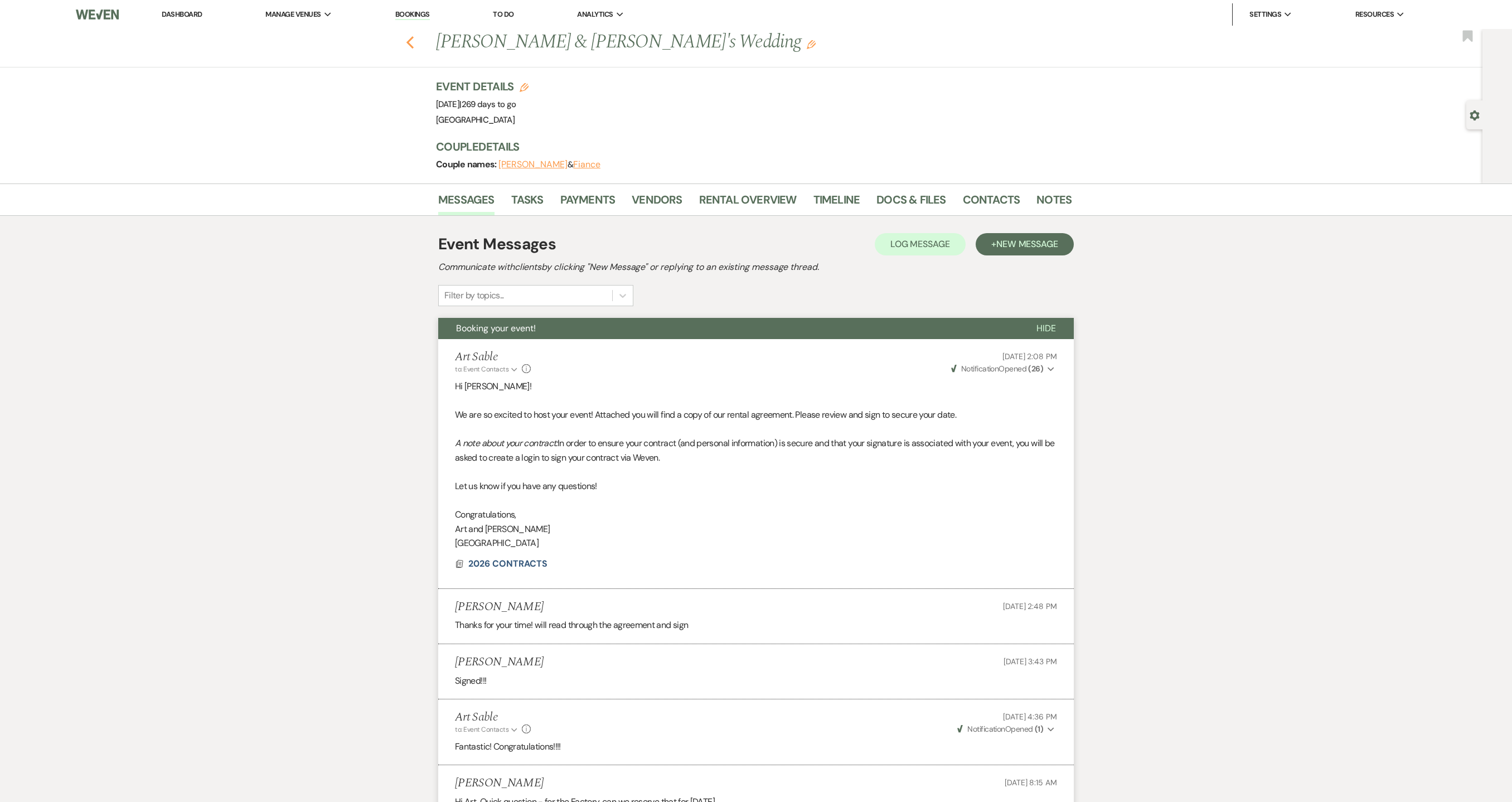
select select "8"
select select "1"
select select "8"
select select "1"
select select "8"
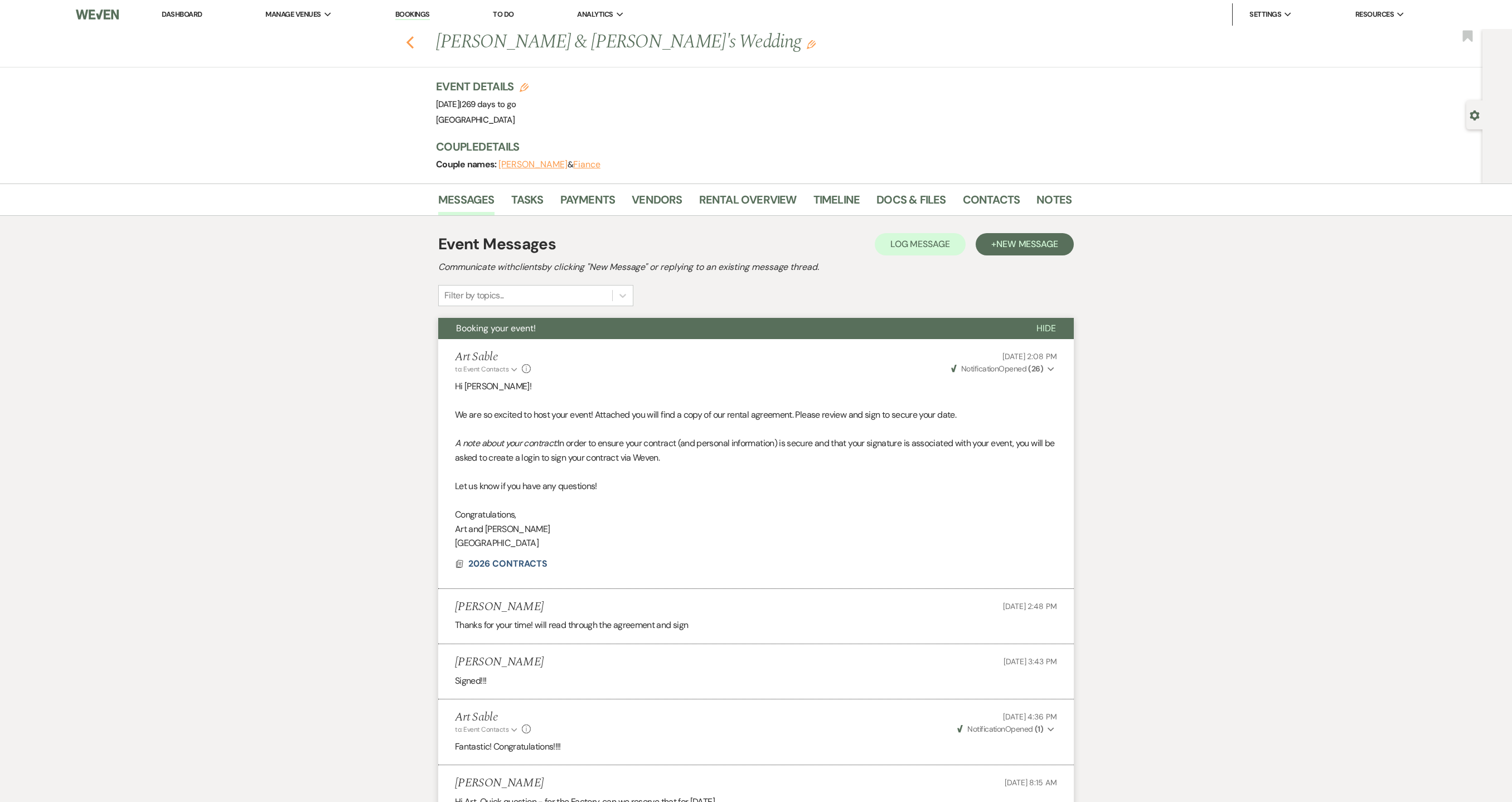
select select "1"
select select "8"
select select "1"
select select "8"
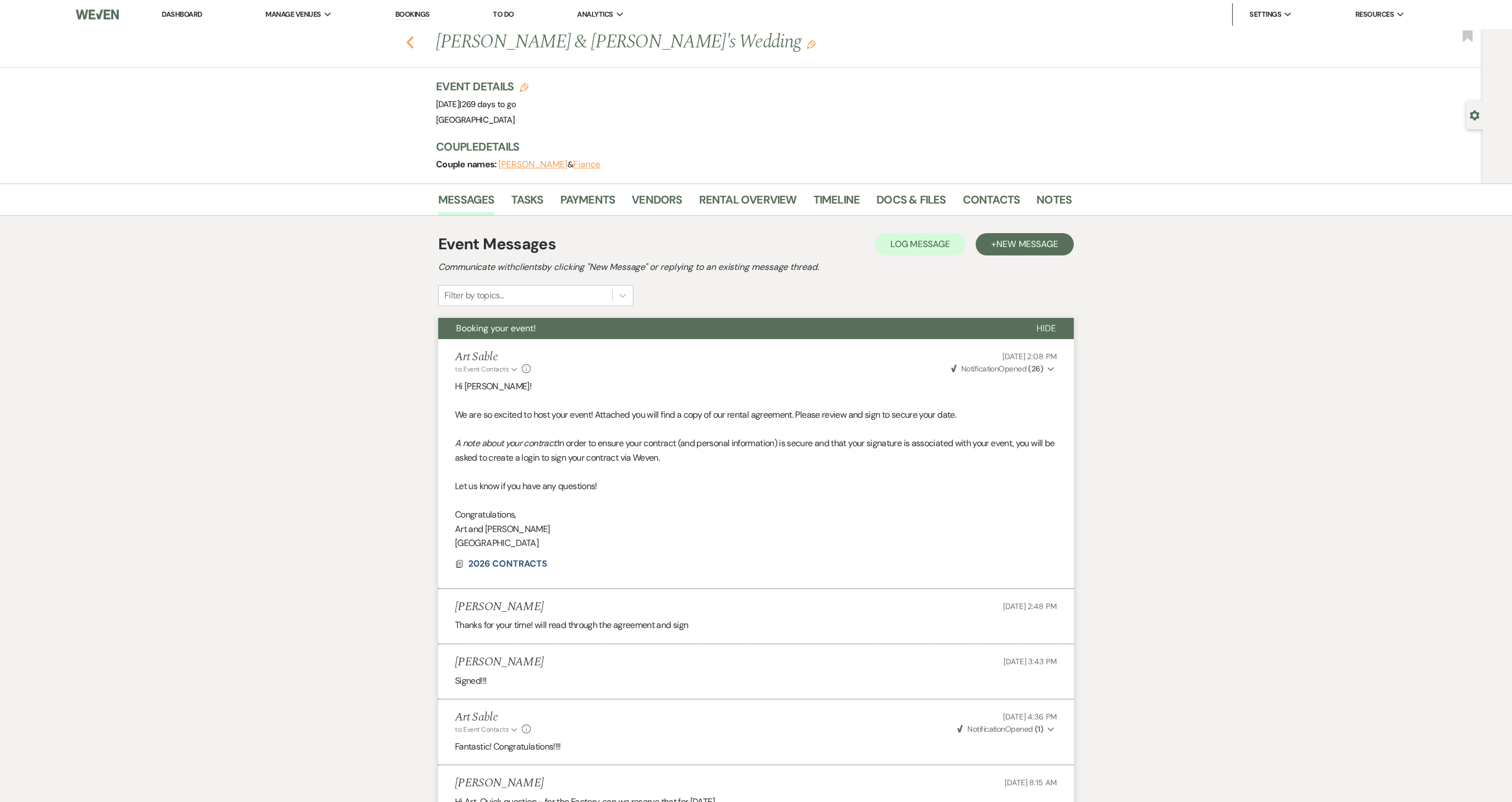
select select "1"
select select "8"
select select "1"
select select "8"
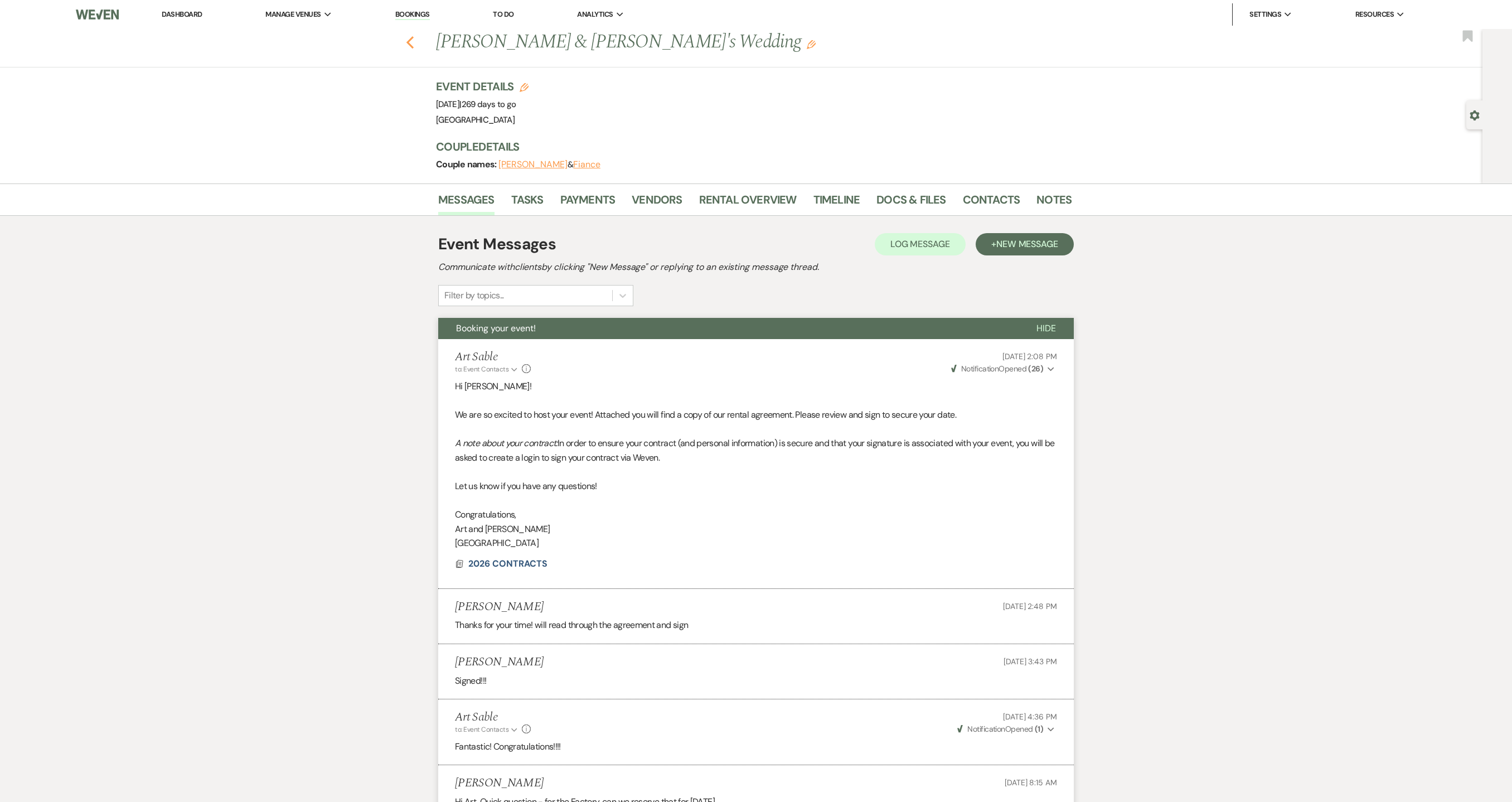
select select "1"
select select "8"
select select "1"
select select "8"
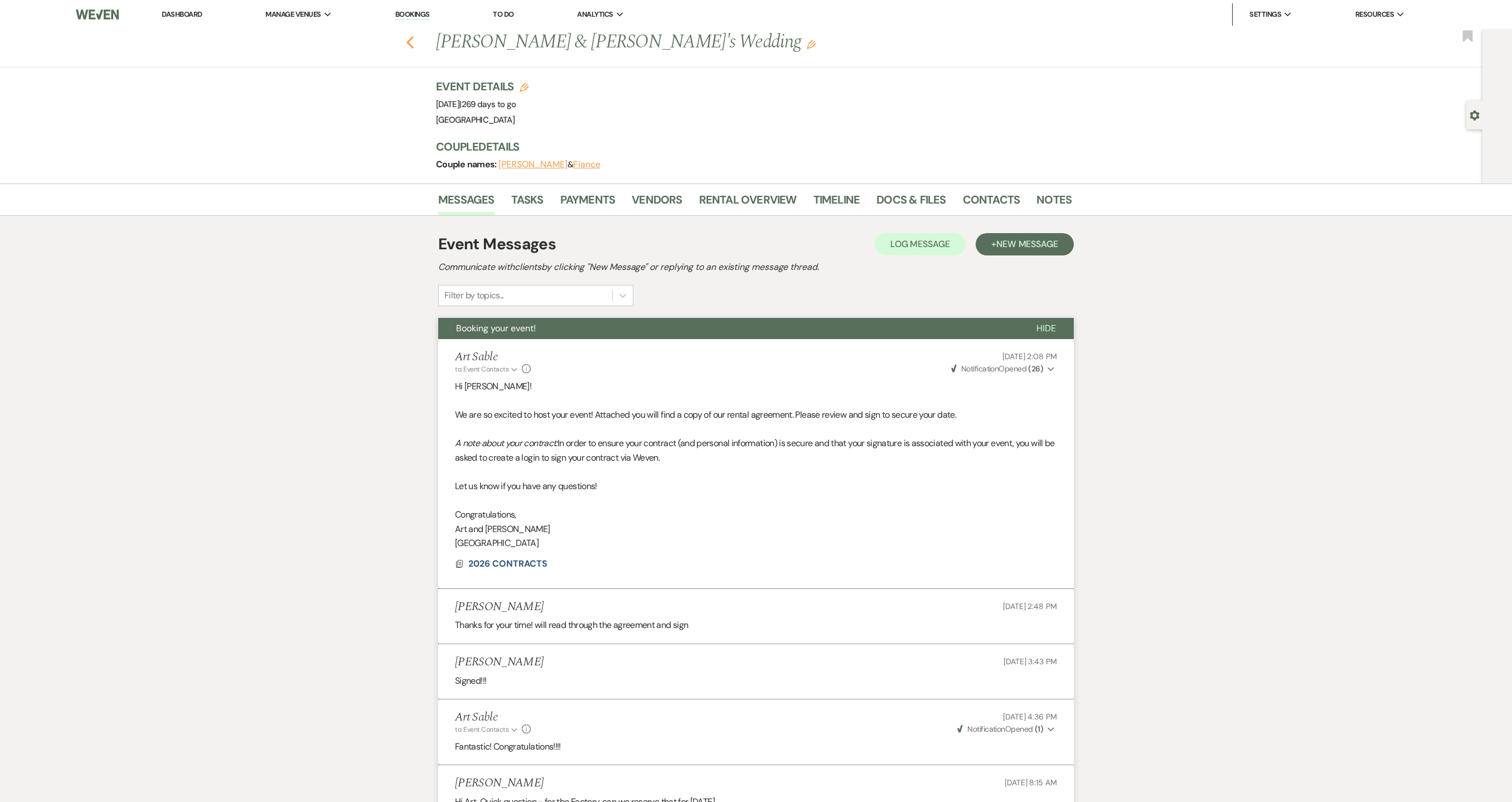
select select "1"
select select "8"
select select "1"
select select "8"
select select "7"
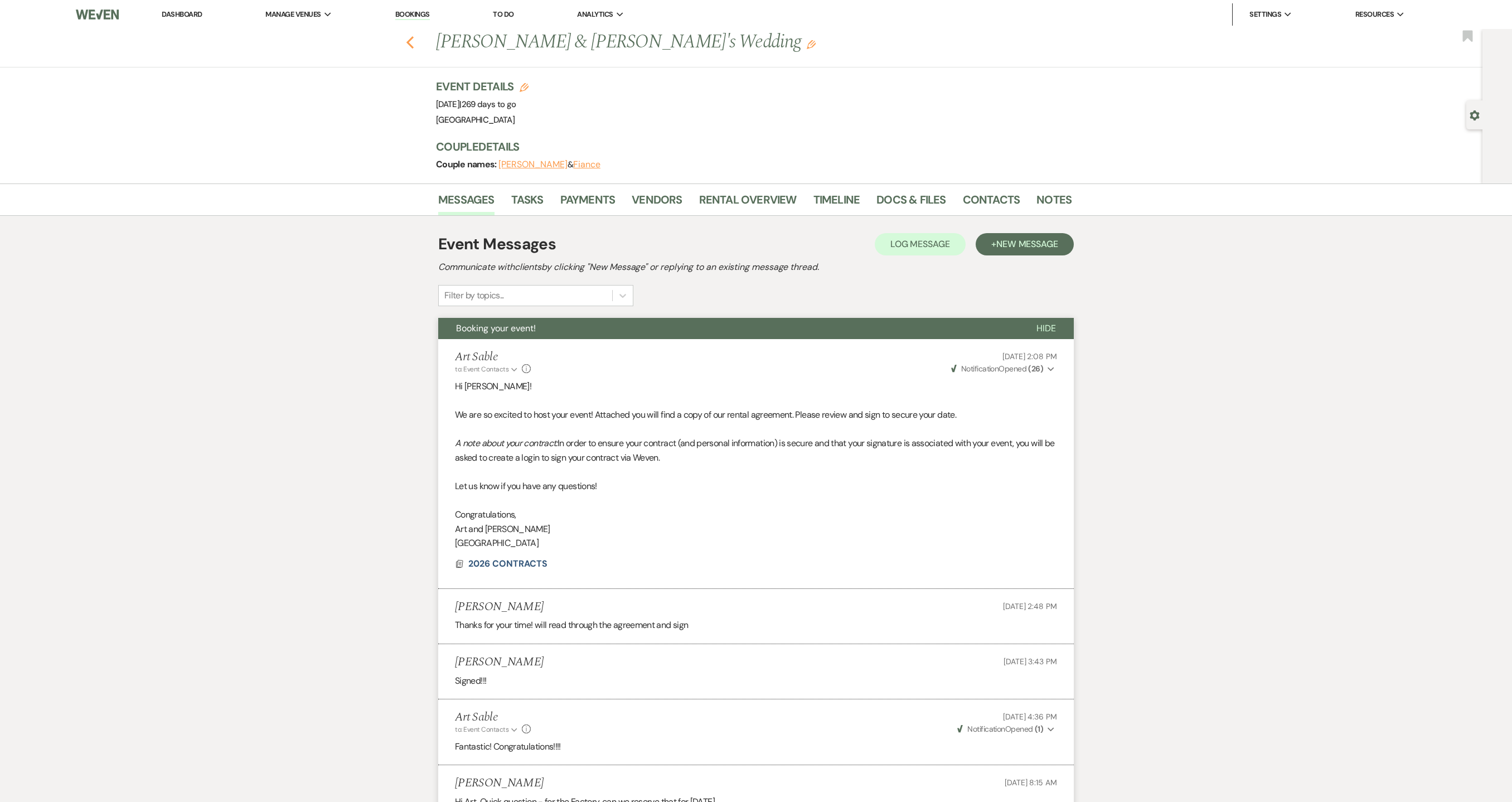
select select "8"
select select "1"
select select "8"
select select "6"
select select "8"
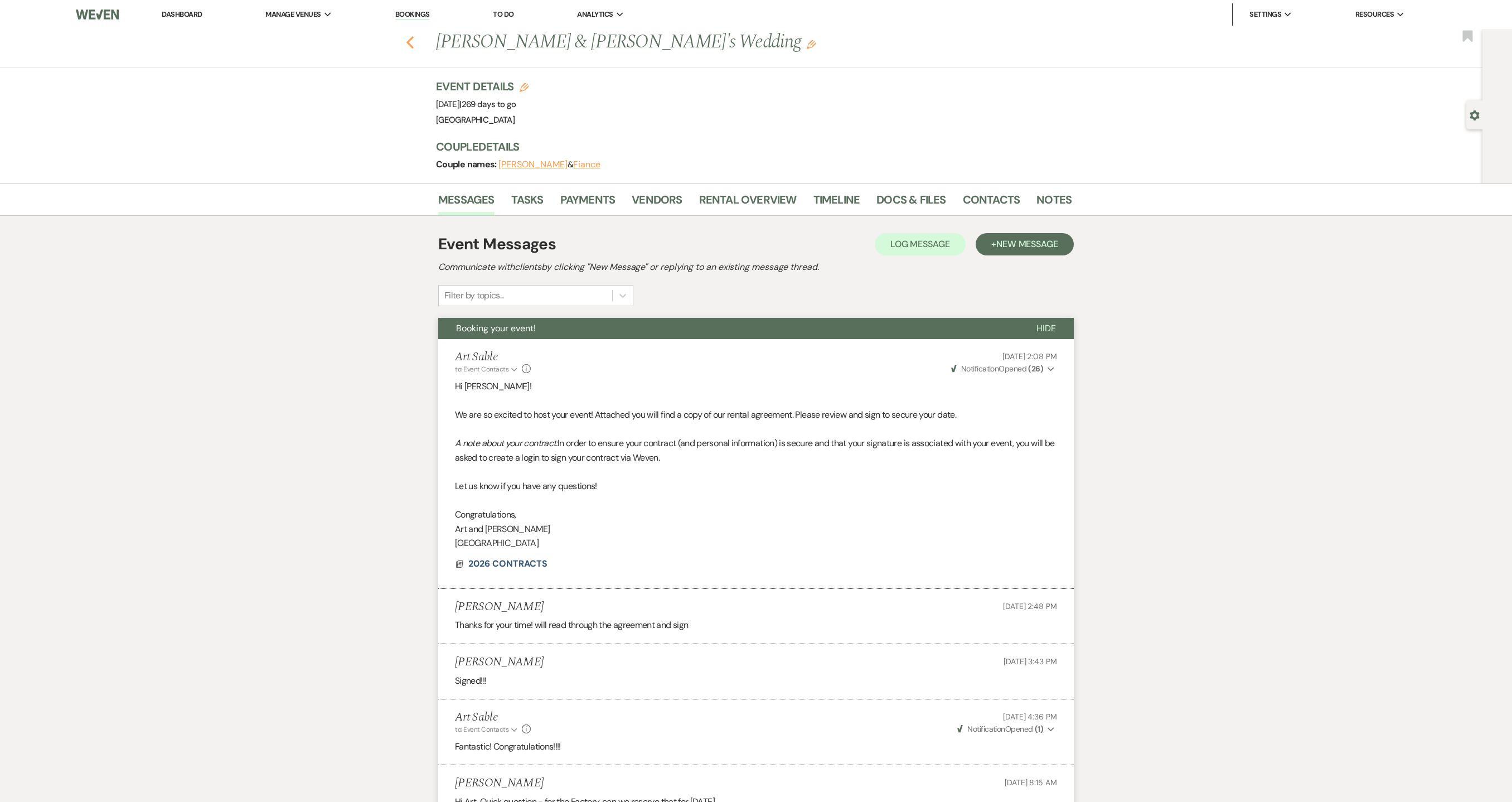
select select "6"
select select "8"
select select "1"
select select "8"
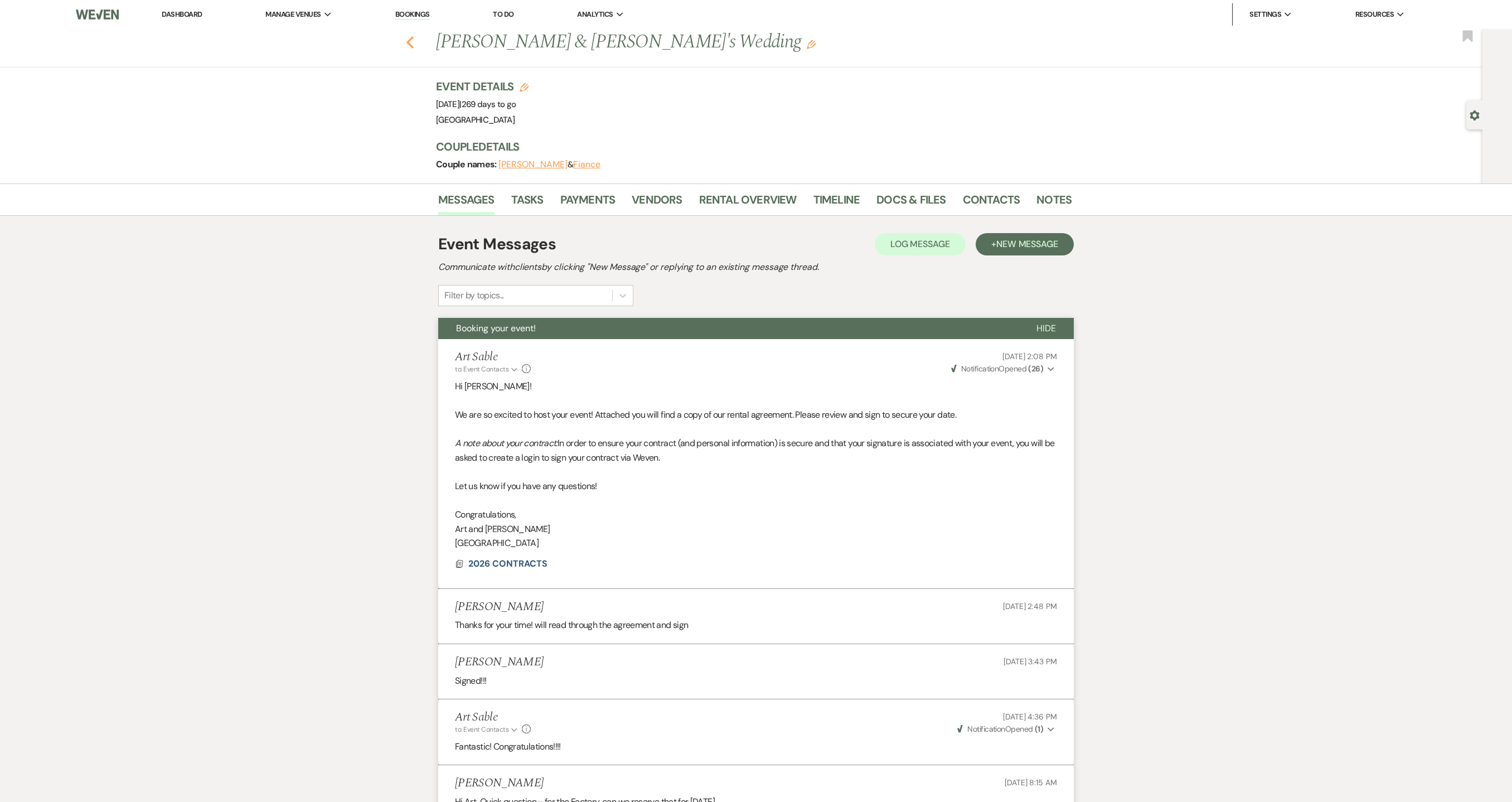
select select "1"
select select "8"
select select "5"
select select "8"
select select "1"
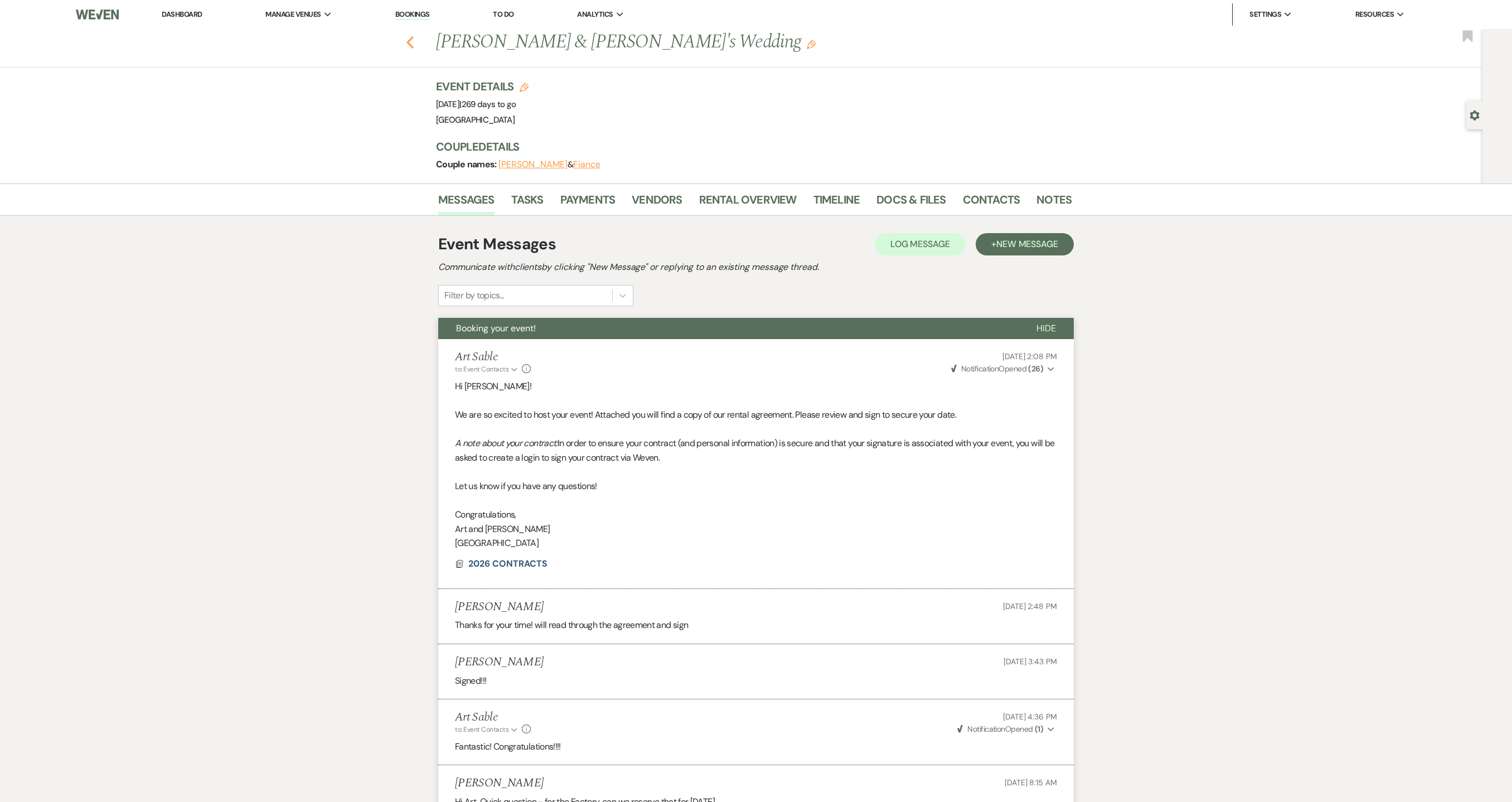
select select "8"
select select "1"
select select "8"
select select "1"
select select "8"
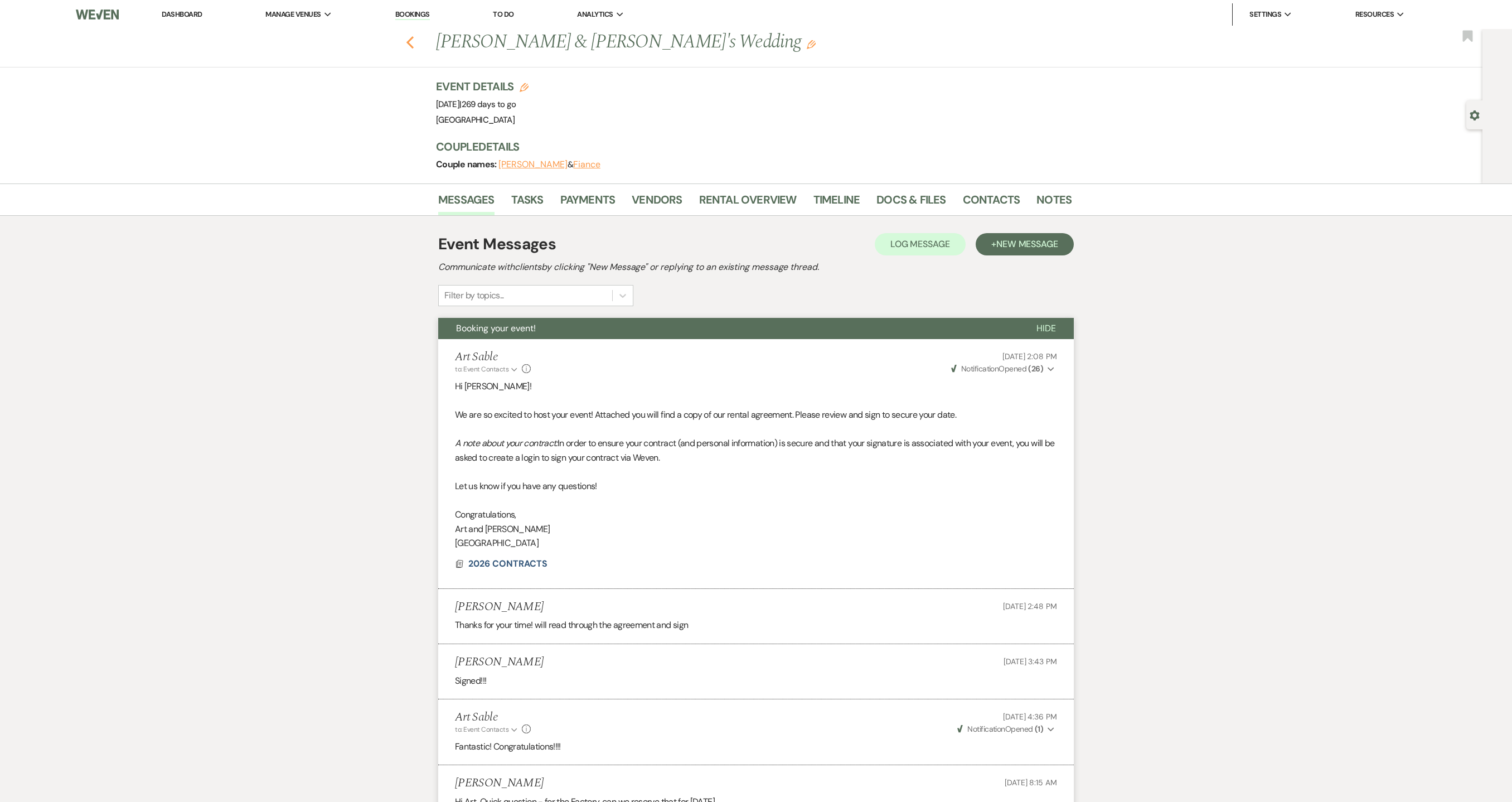
select select "1"
select select "8"
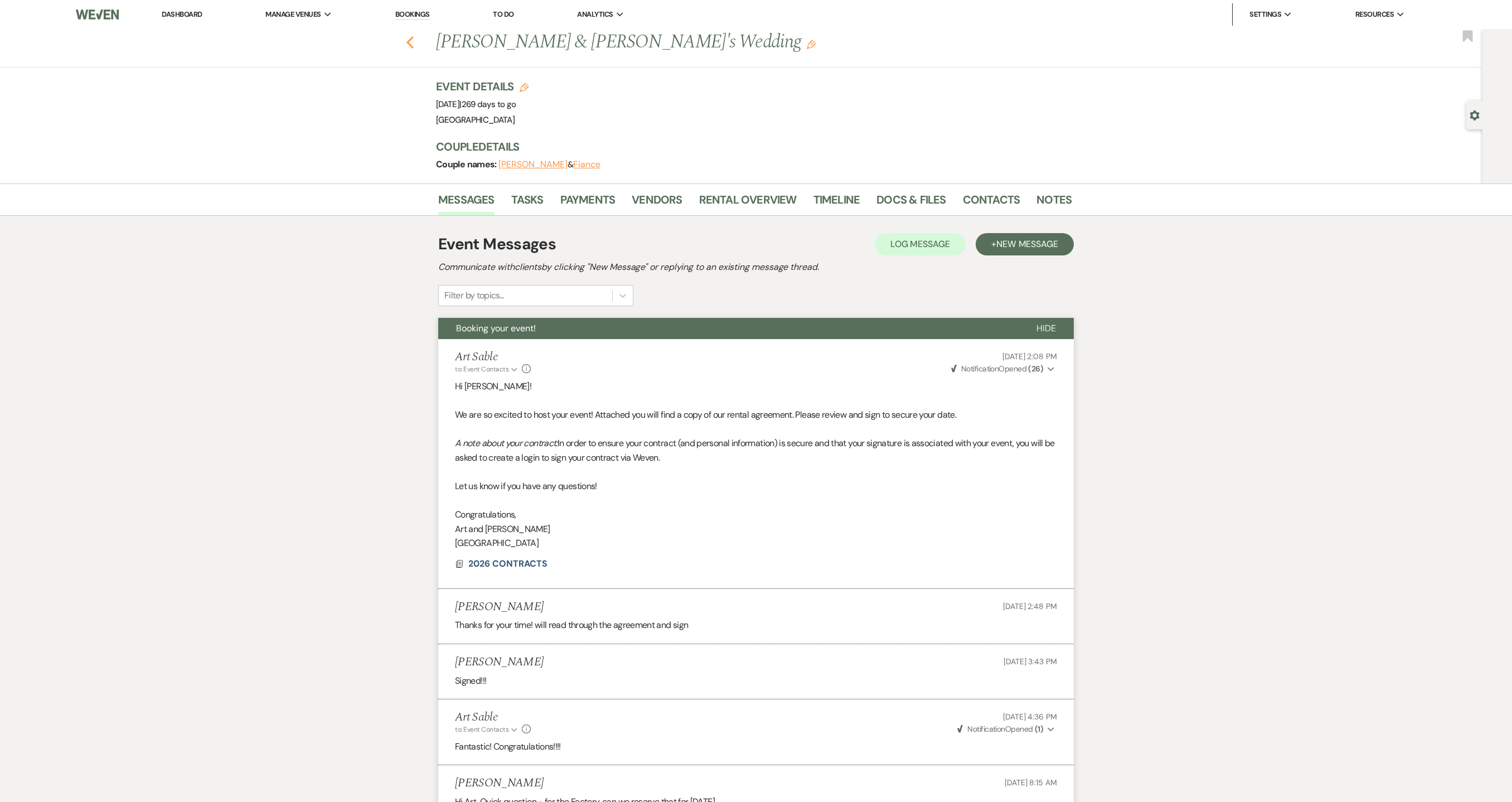
select select "7"
select select "8"
select select "1"
select select "8"
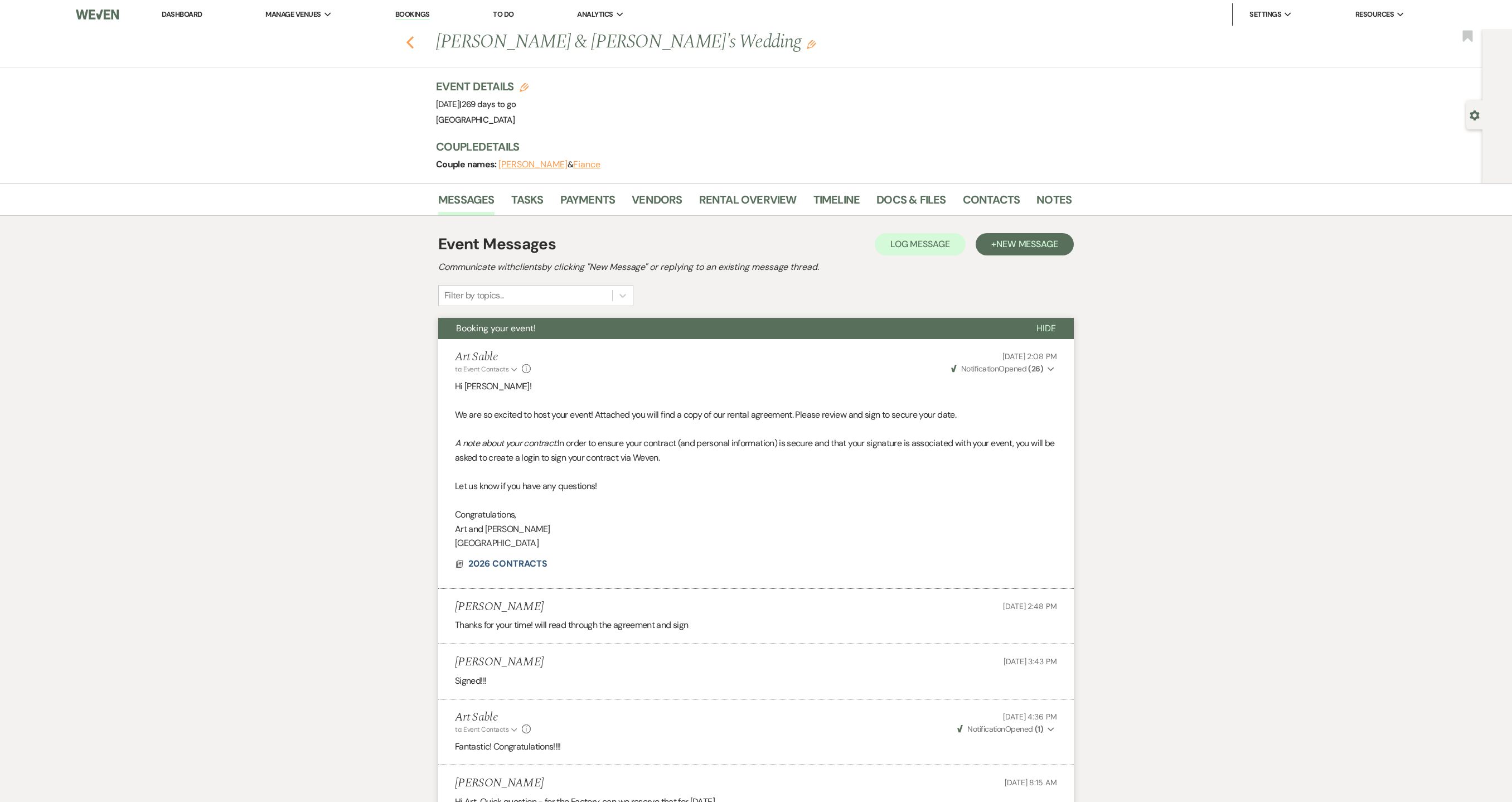
select select "1"
select select "8"
select select "6"
select select "8"
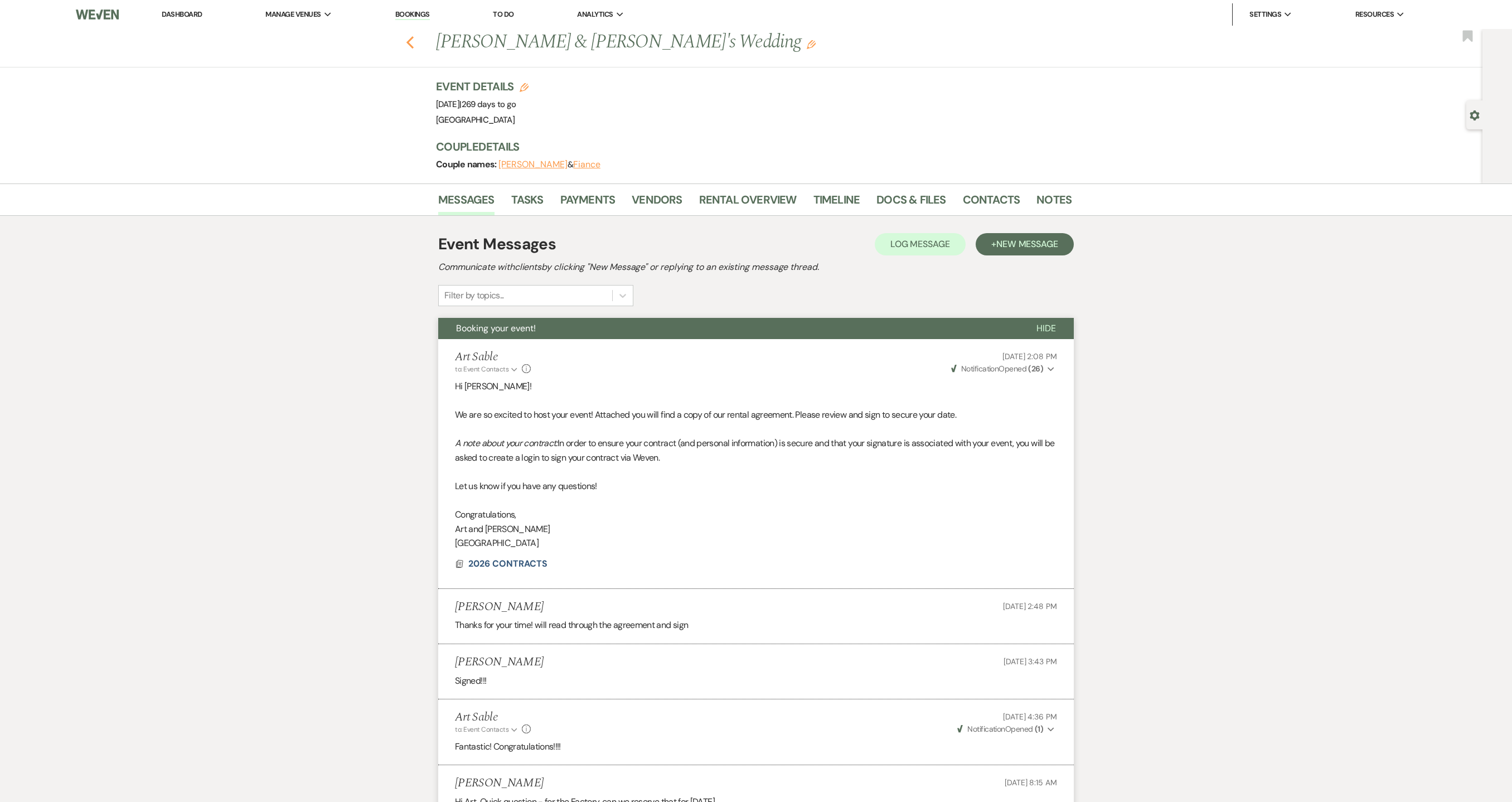
select select "8"
select select "1"
select select "8"
select select "1"
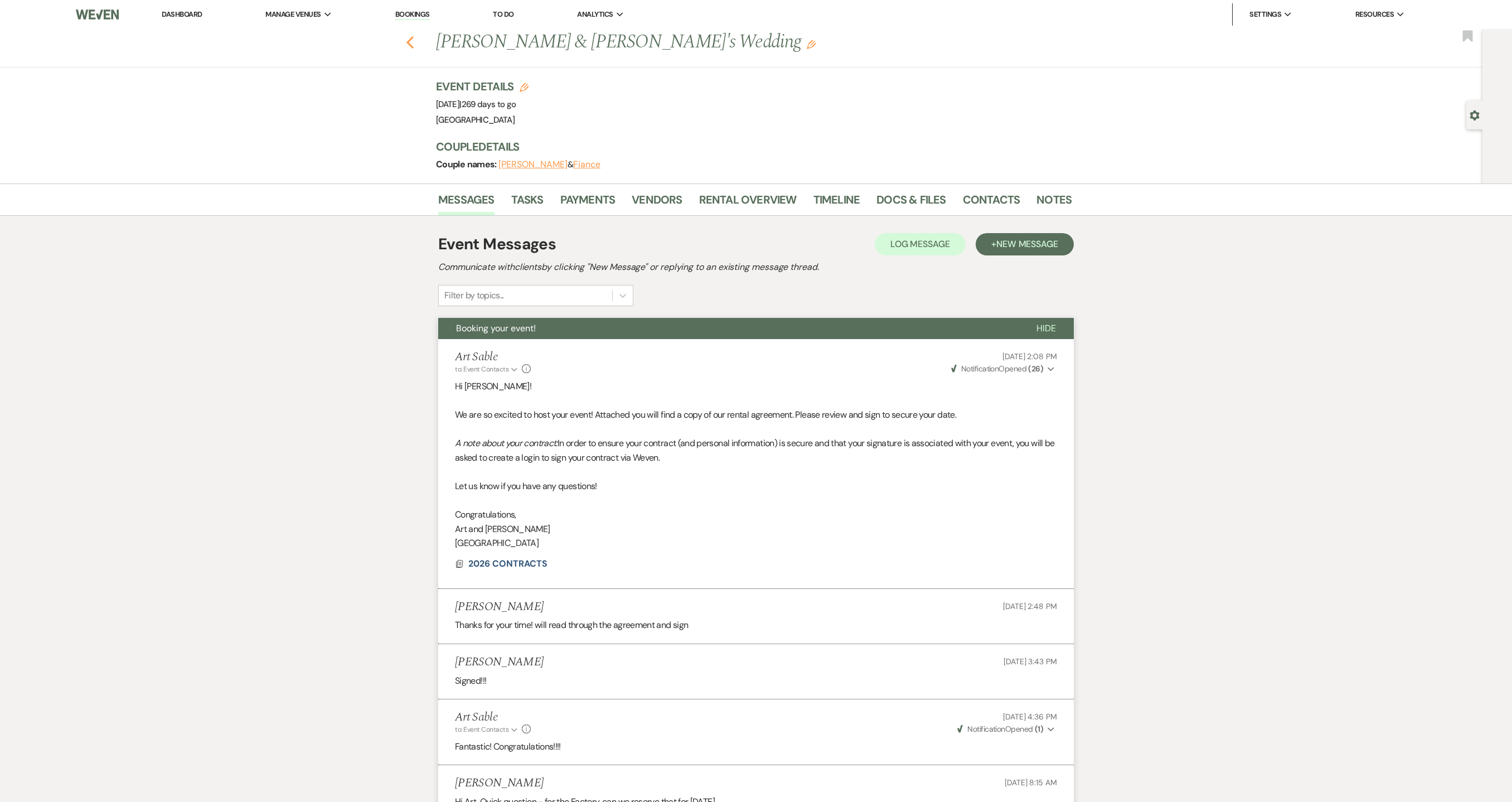
select select "8"
select select "6"
select select "8"
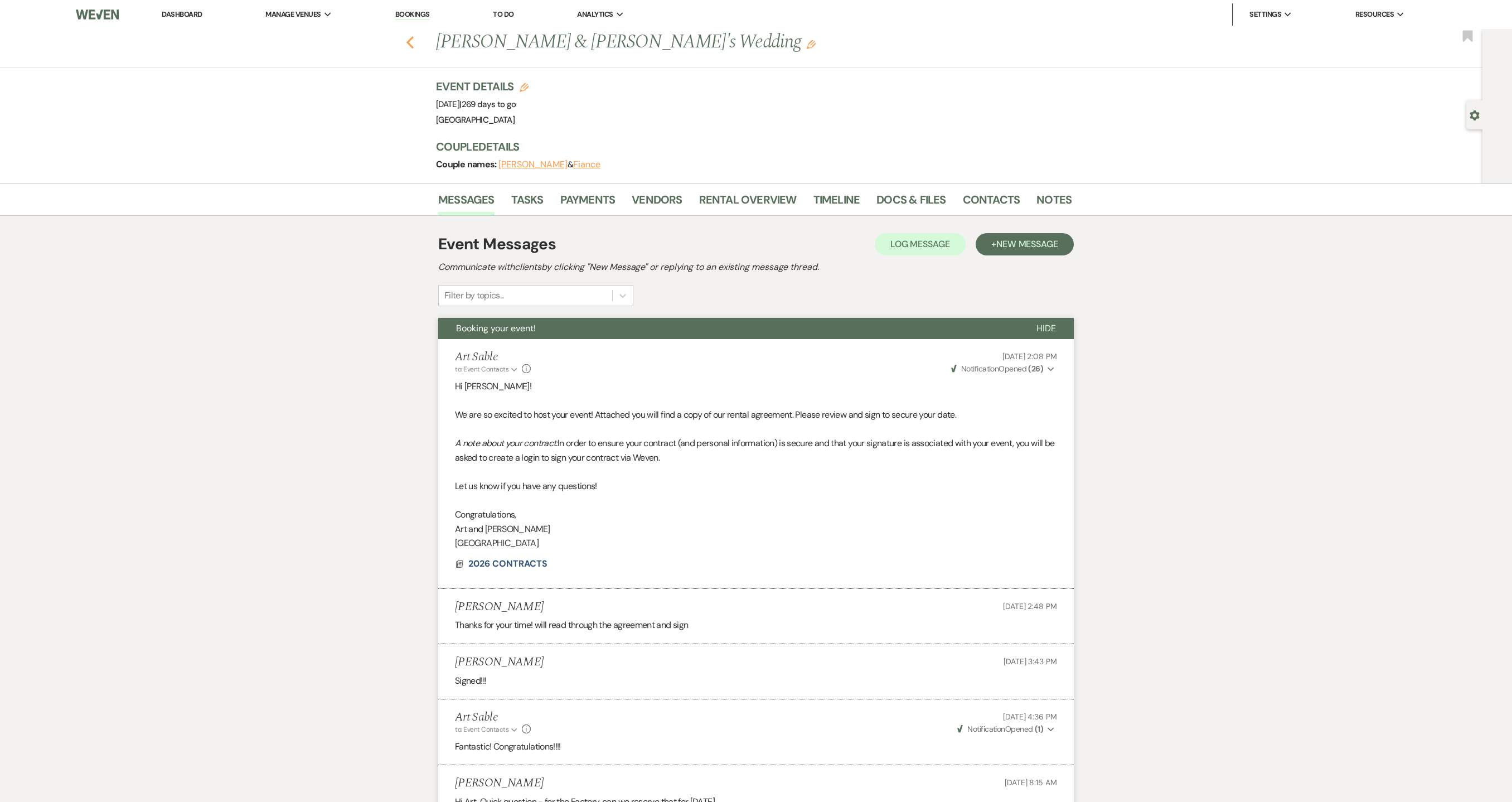
select select "1"
select select "8"
select select "1"
select select "8"
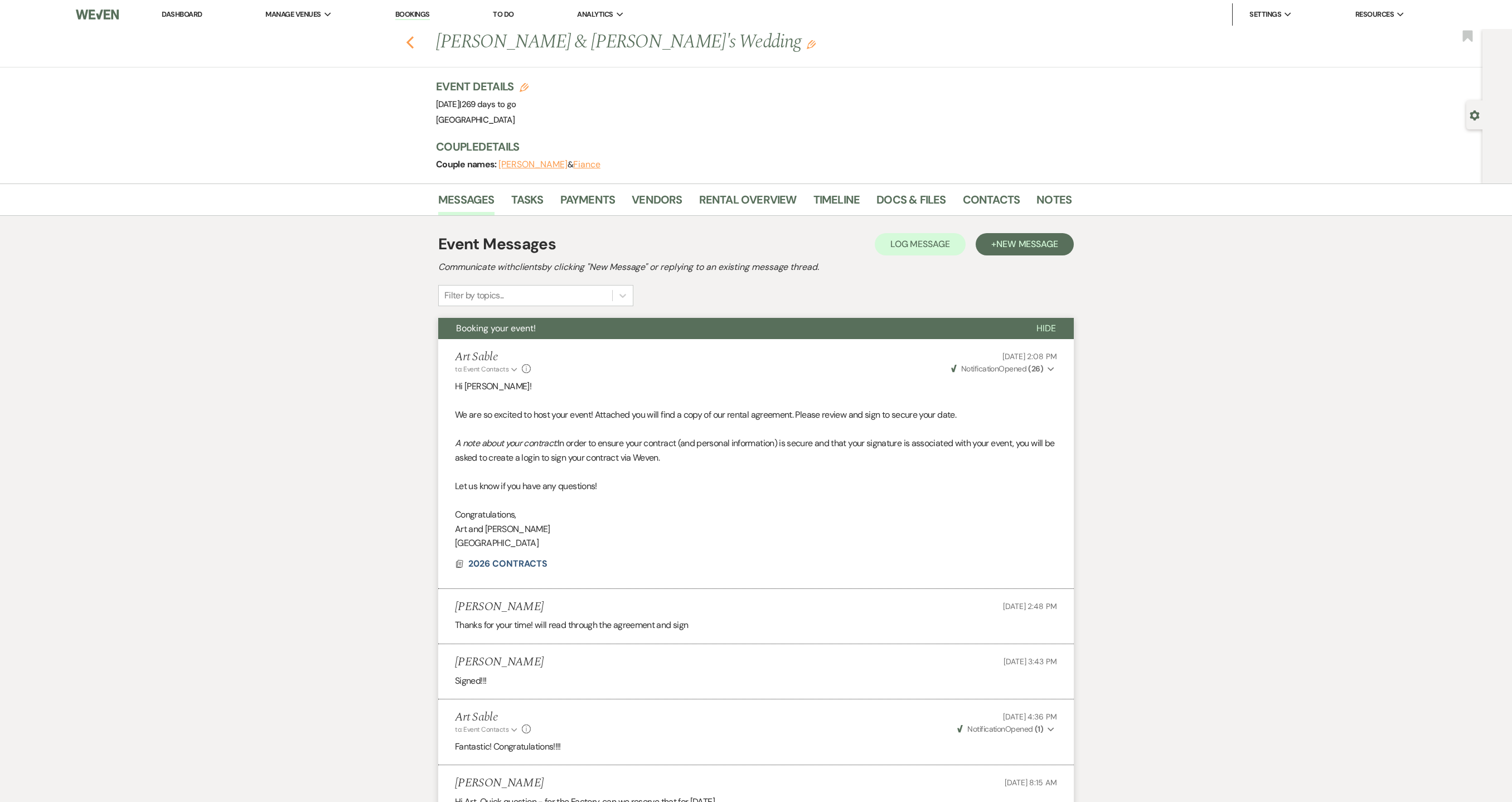
select select "8"
